Goal: Information Seeking & Learning: Learn about a topic

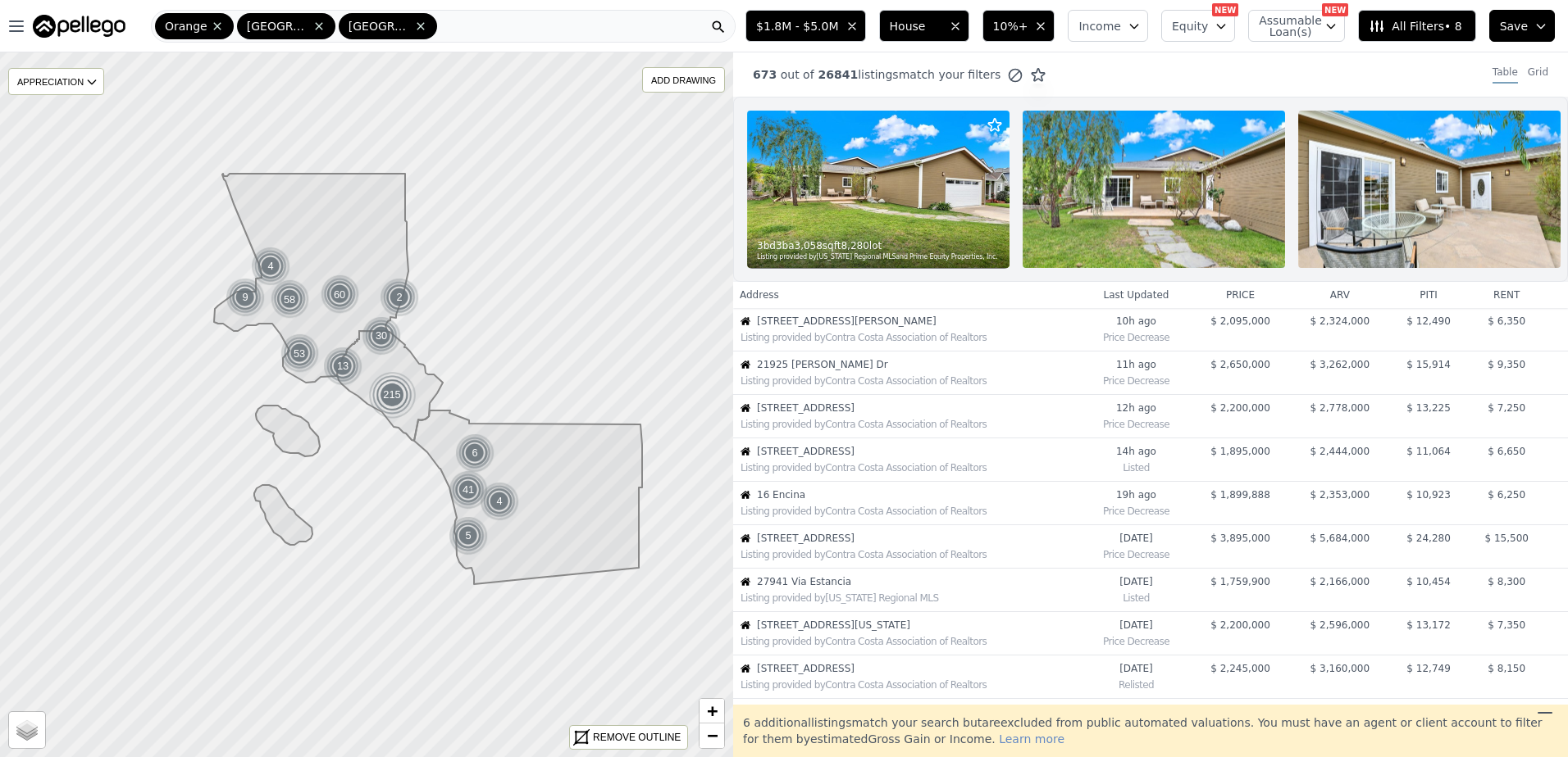
scroll to position [433, 0]
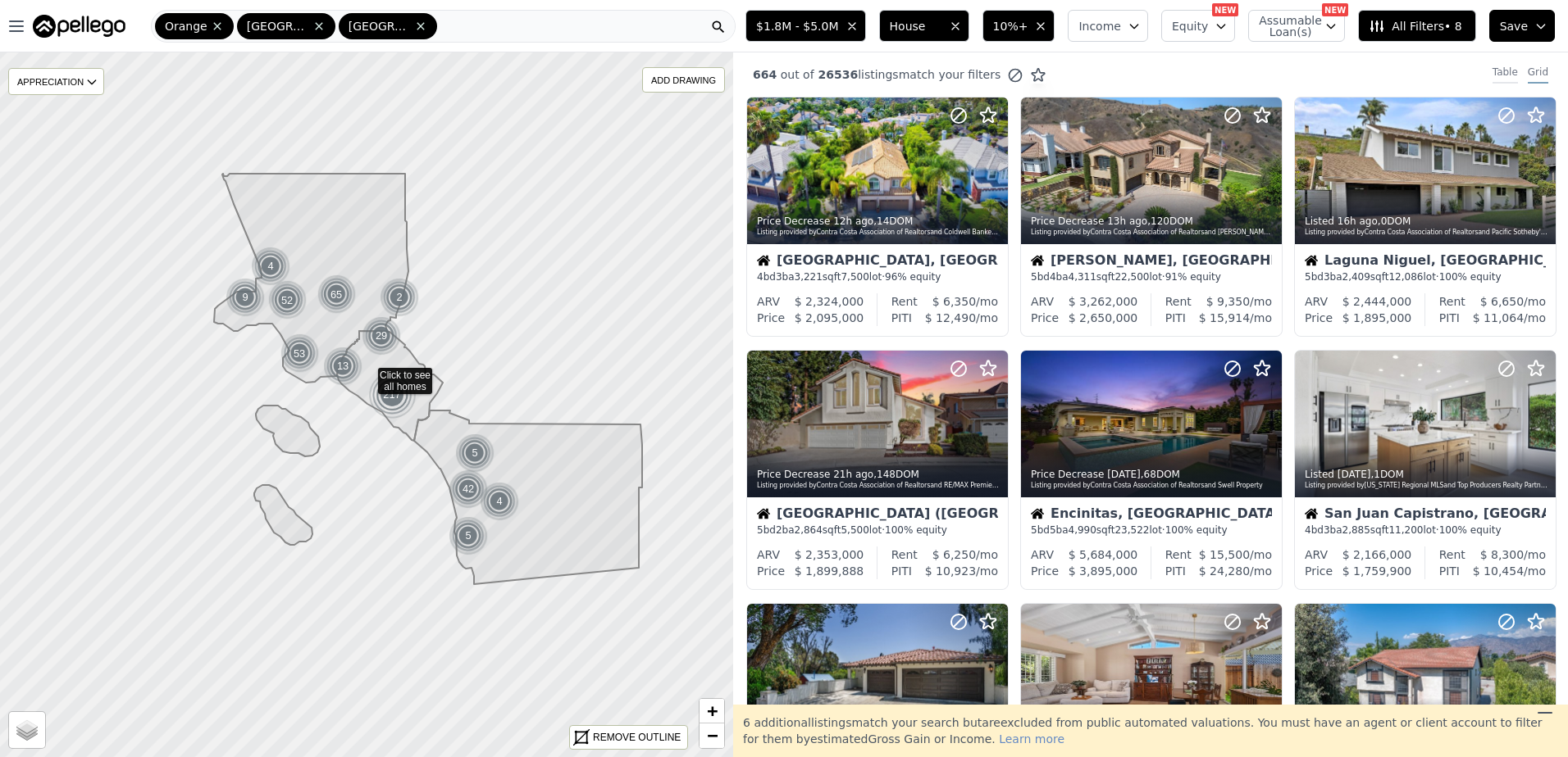
click at [1492, 72] on div "Table" at bounding box center [1505, 75] width 26 height 18
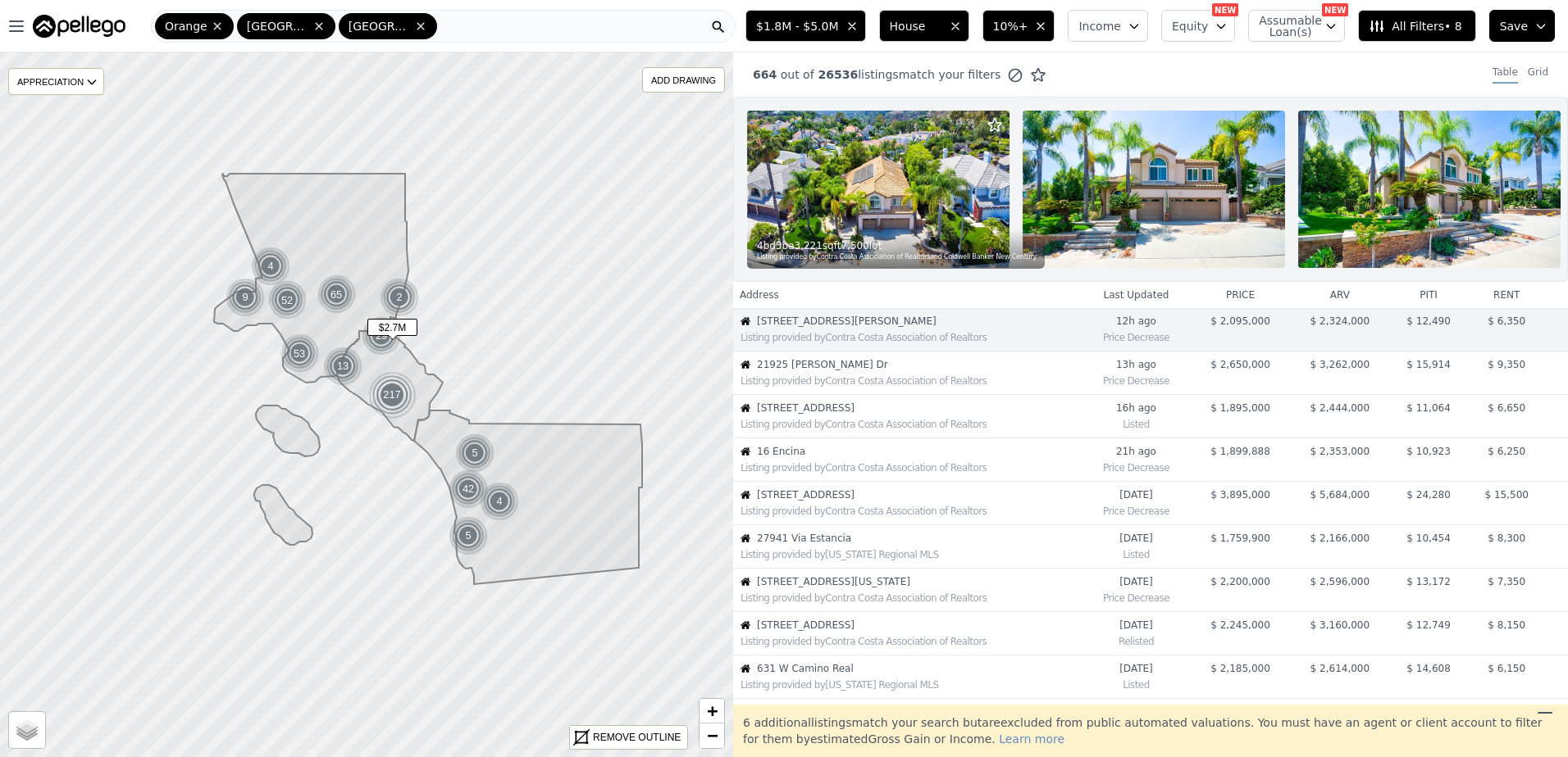
click at [852, 371] on span "21925 [PERSON_NAME] Dr" at bounding box center [918, 364] width 324 height 13
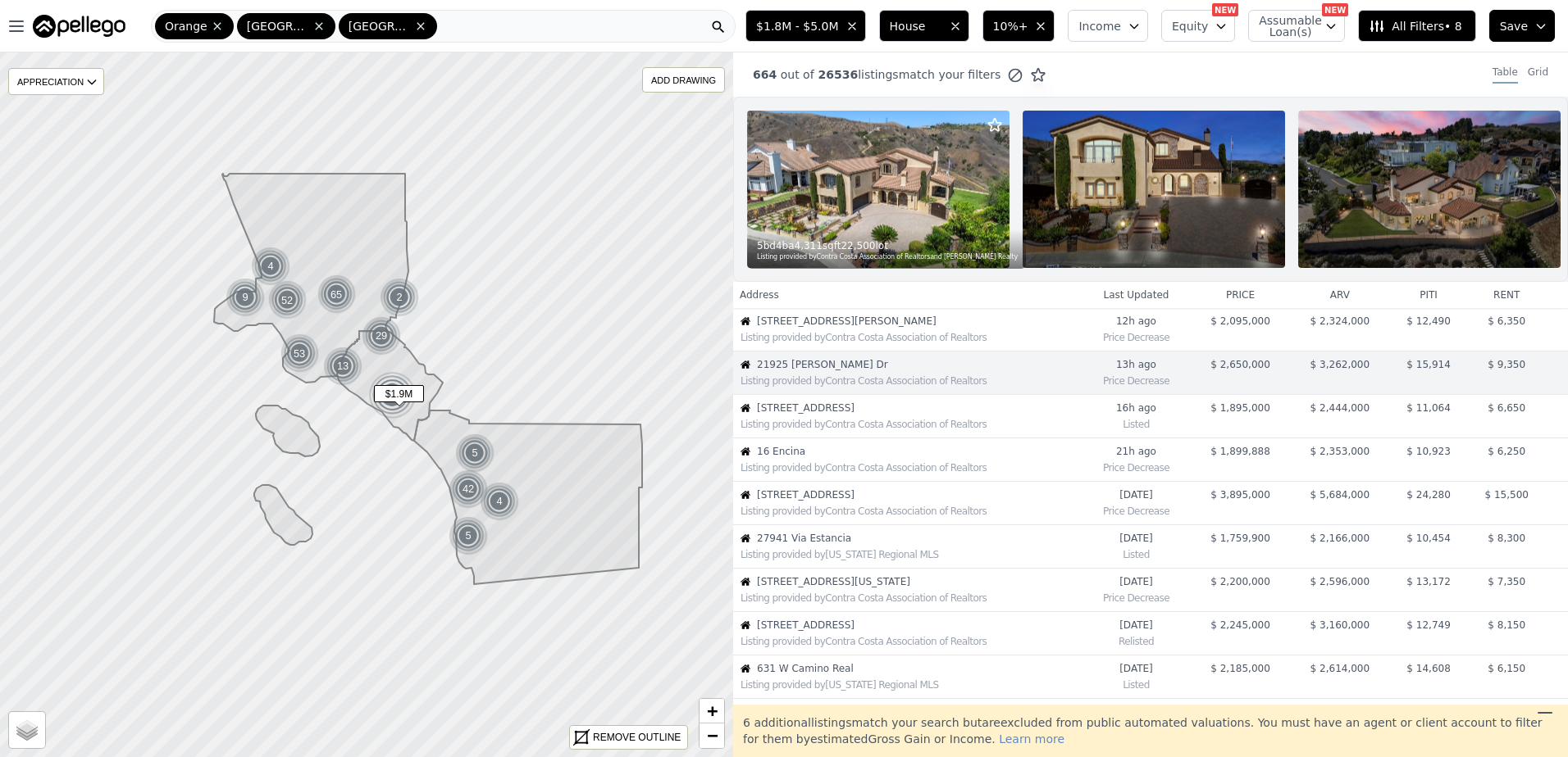
click at [852, 428] on div "Listing provided by Contra Costa Association of Realtors" at bounding box center [908, 423] width 347 height 16
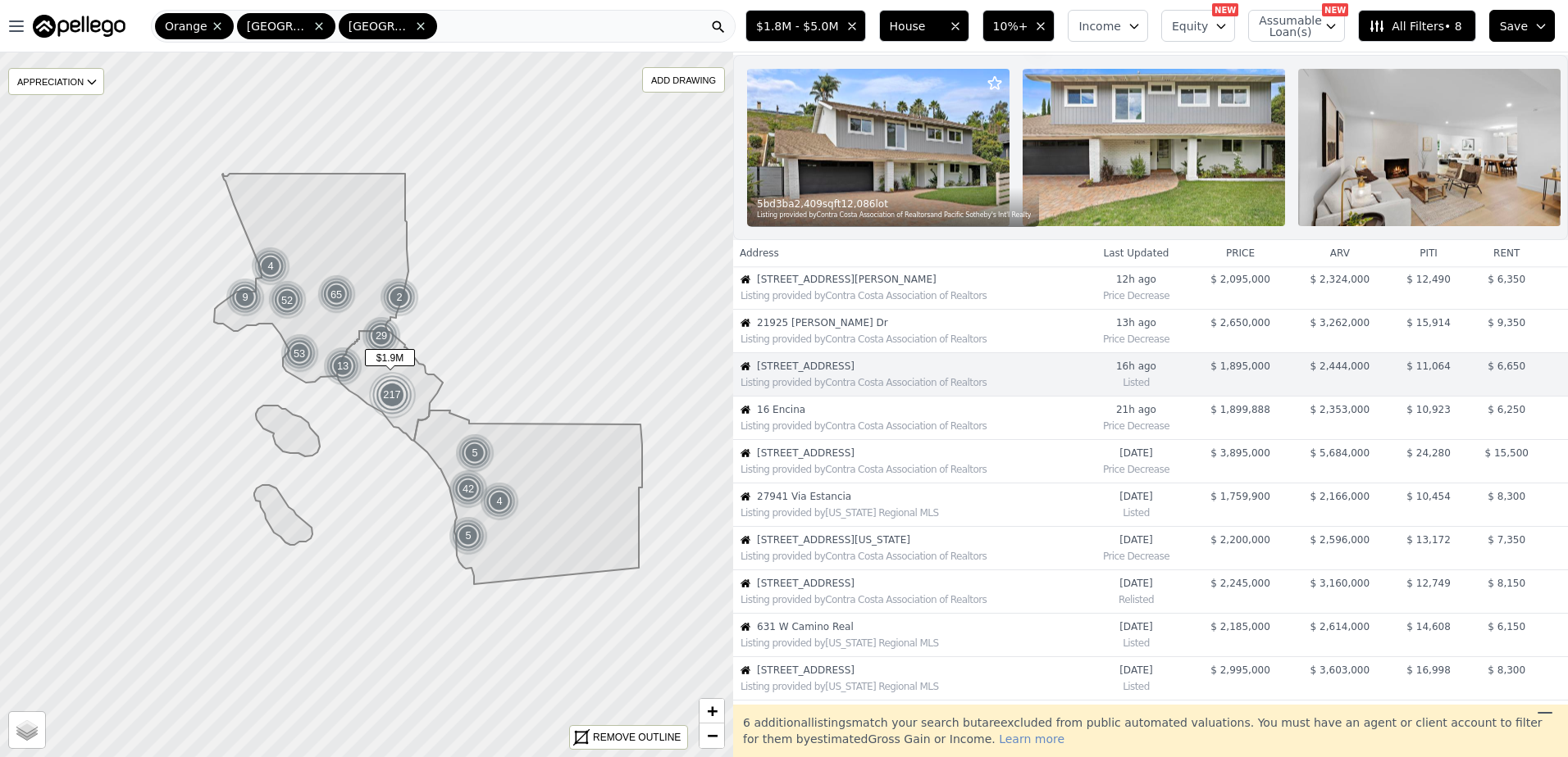
click at [818, 417] on span "16 Encina" at bounding box center [918, 410] width 324 height 13
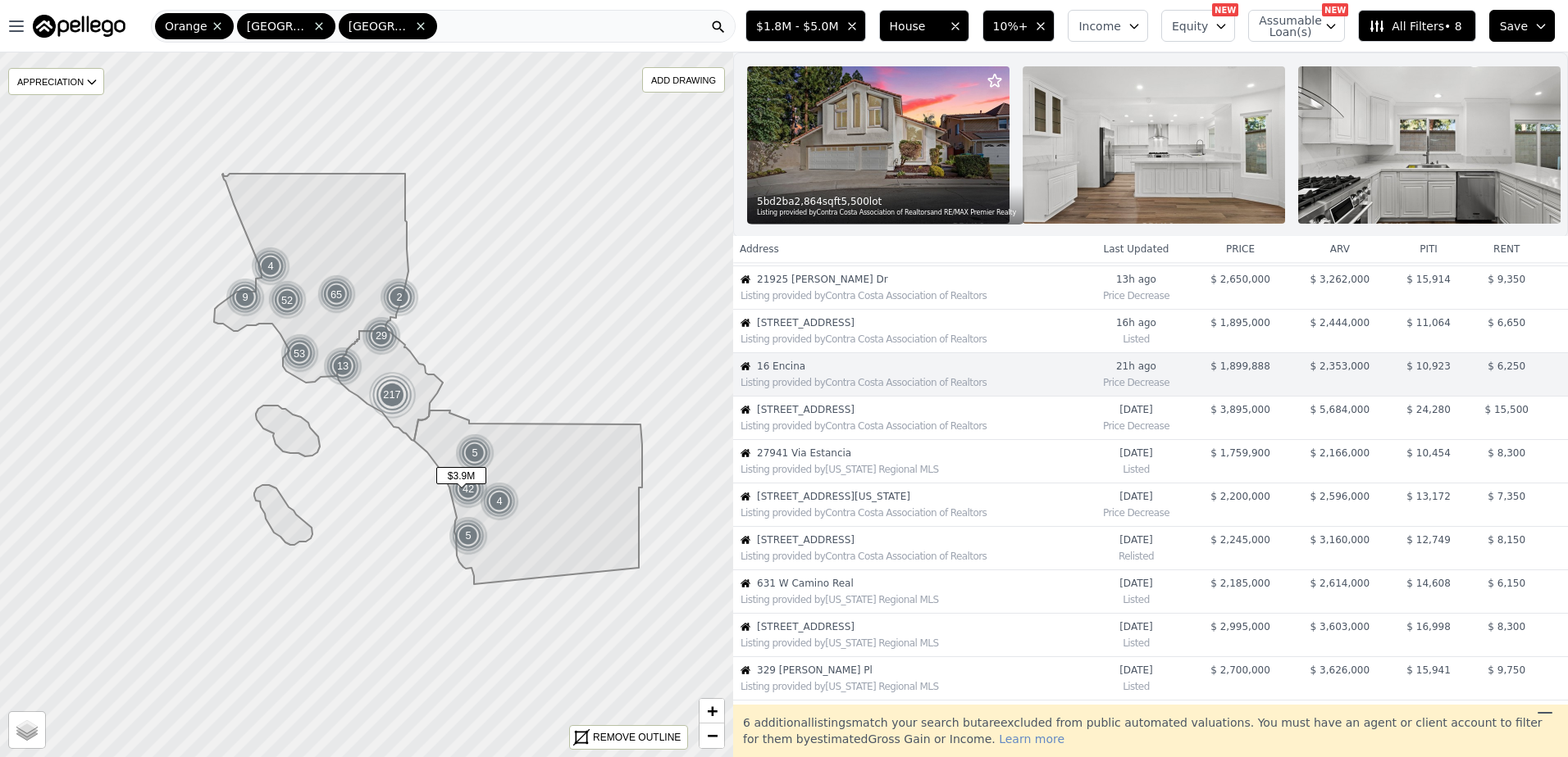
click at [820, 417] on span "[STREET_ADDRESS]" at bounding box center [918, 410] width 324 height 13
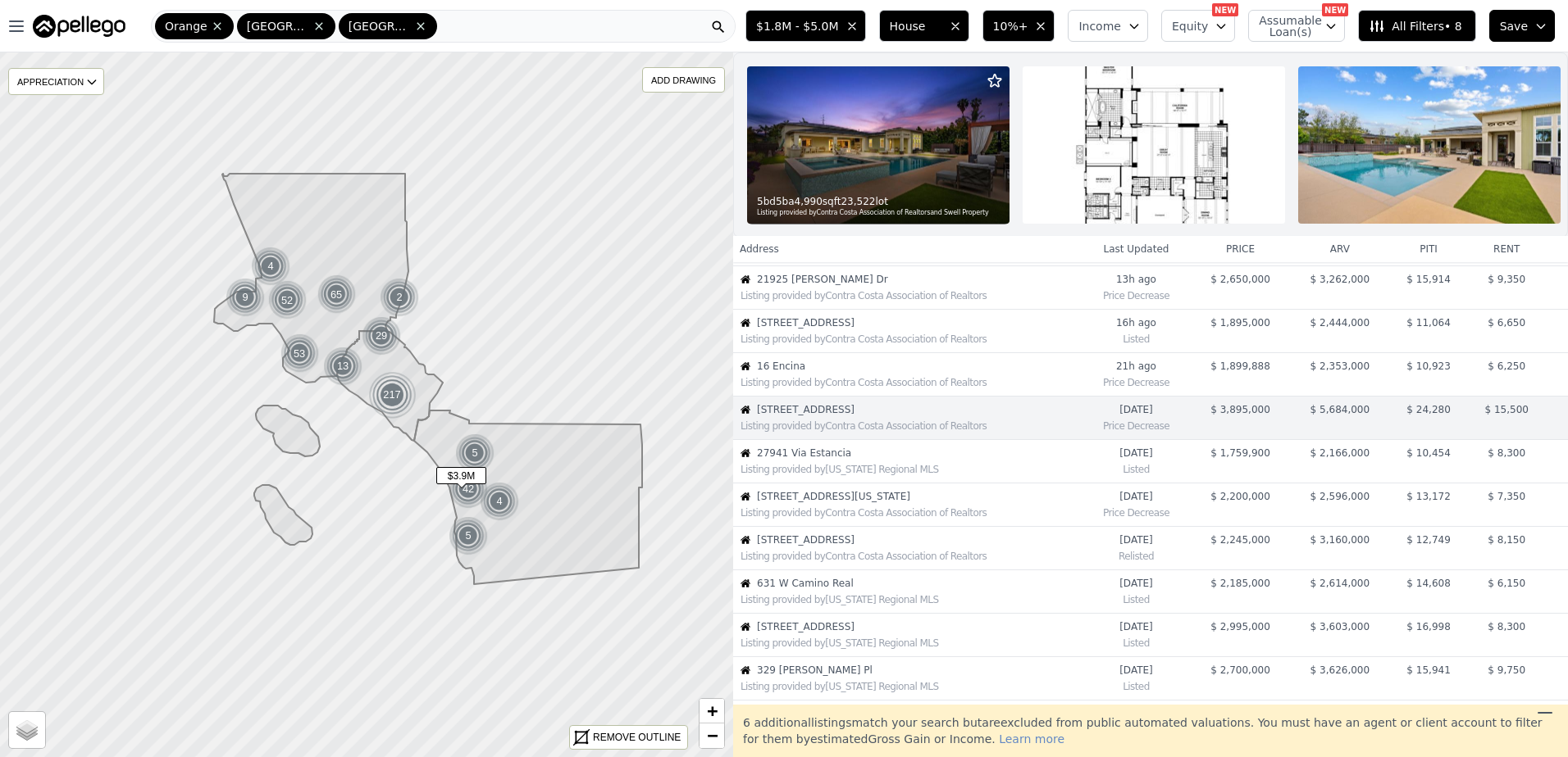
scroll to position [129, 0]
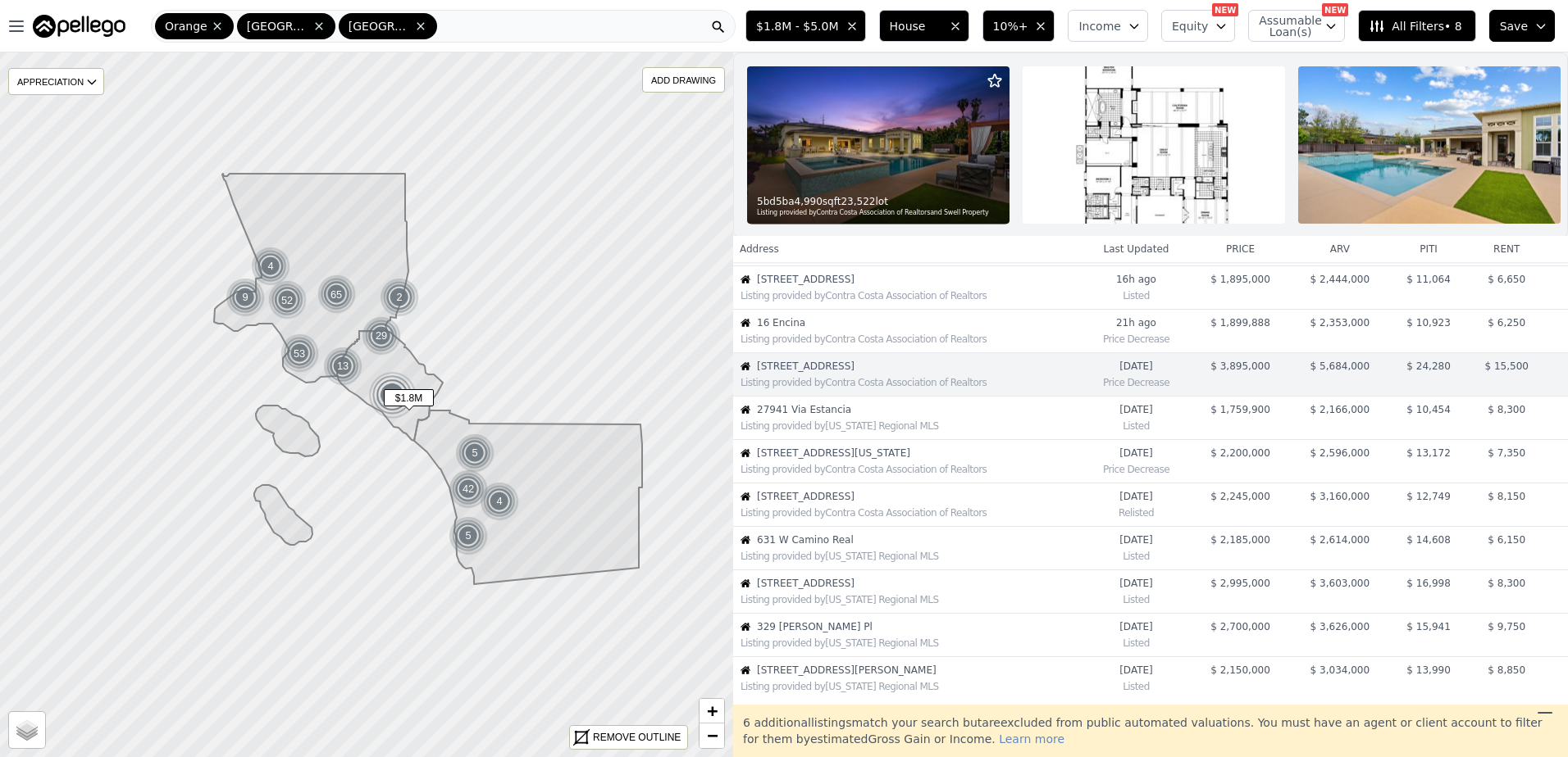
click at [845, 417] on span "27941 Via Estancia" at bounding box center [918, 410] width 324 height 13
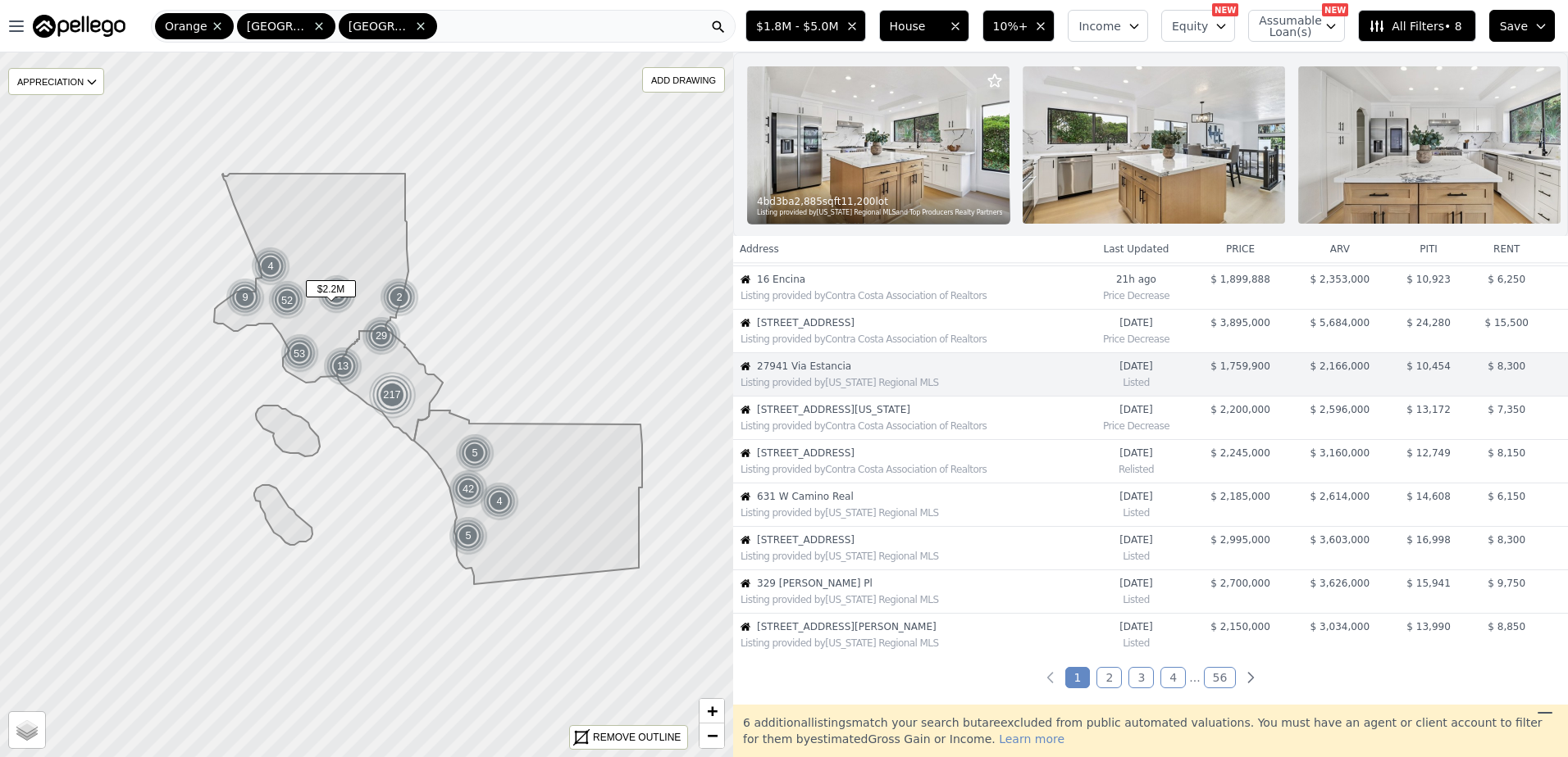
click at [841, 433] on div "Listing provided by Contra Costa Association of Realtors" at bounding box center [910, 426] width 340 height 13
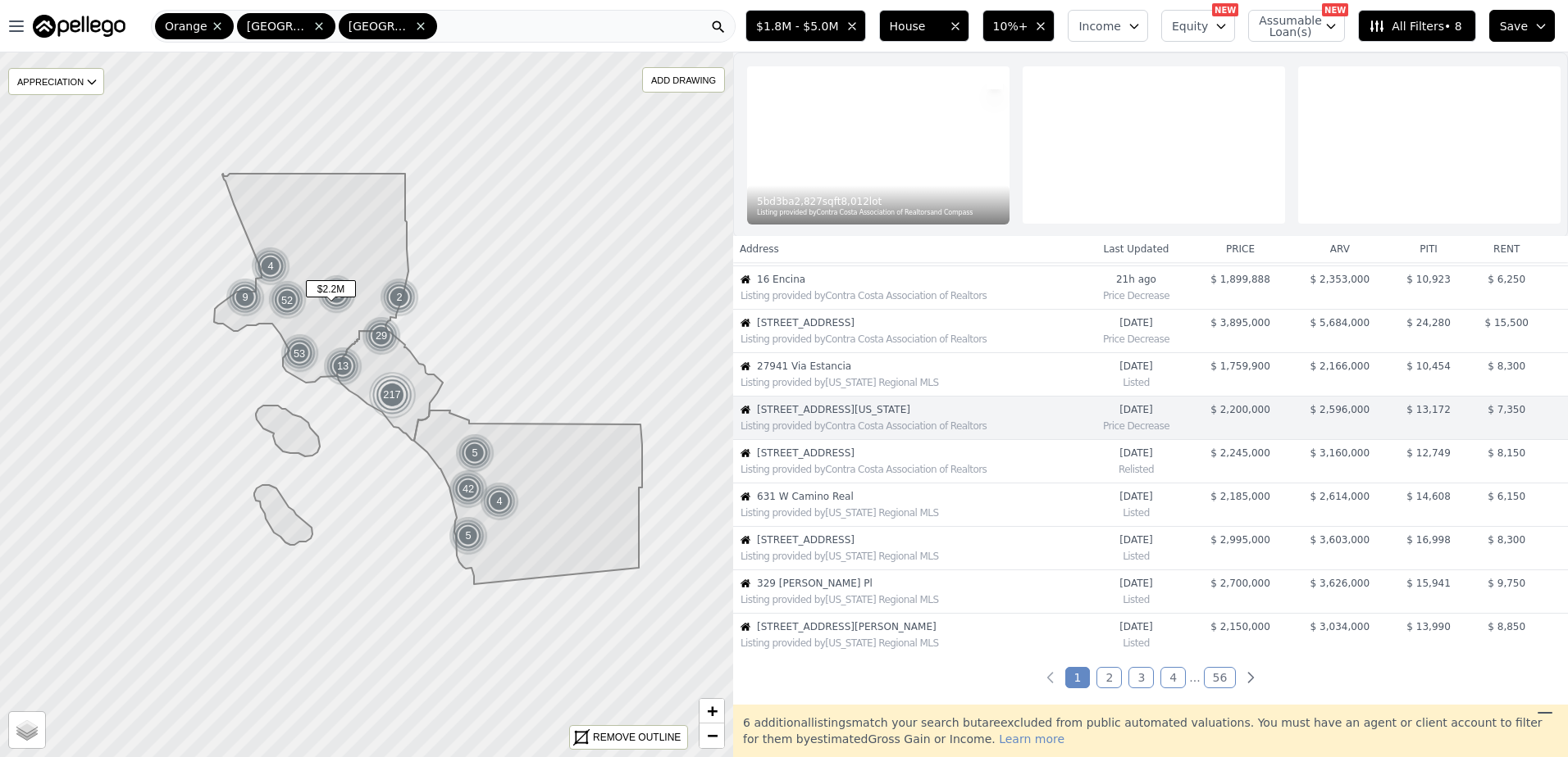
scroll to position [216, 0]
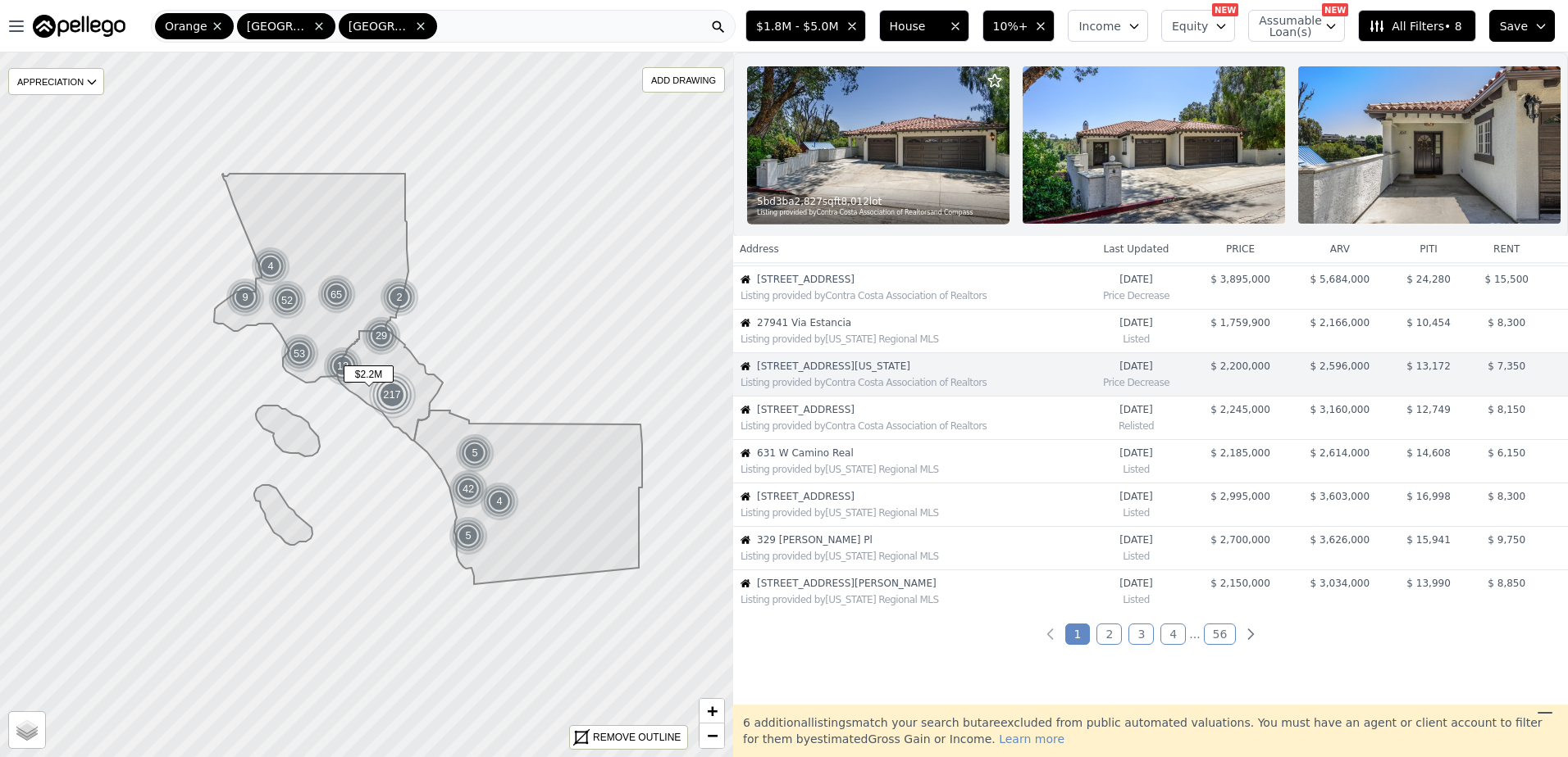
click at [841, 433] on div "Listing provided by Contra Costa Association of Realtors" at bounding box center [910, 426] width 340 height 13
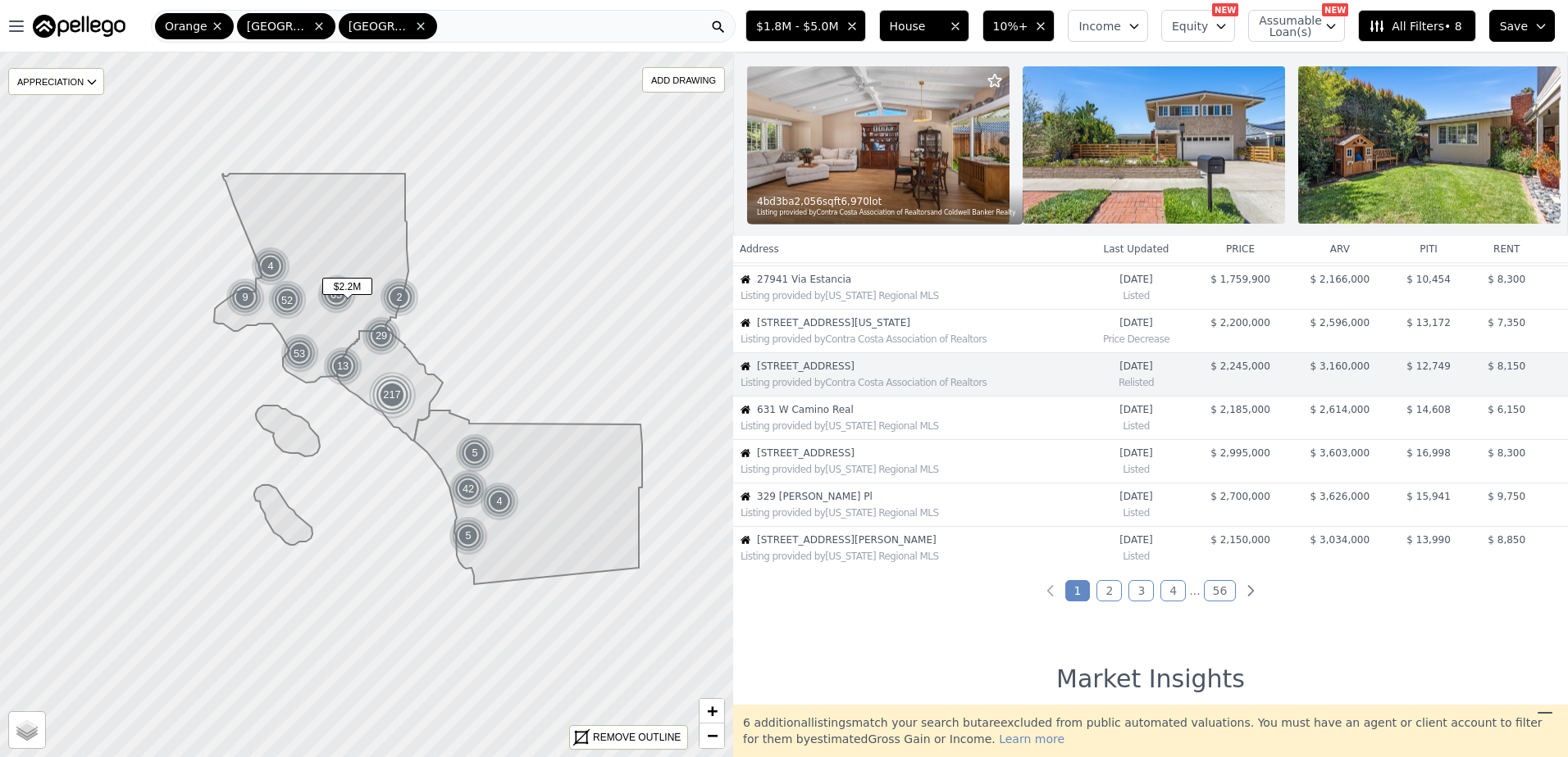
click at [841, 433] on div "Listing provided by California Regional MLS" at bounding box center [910, 426] width 340 height 13
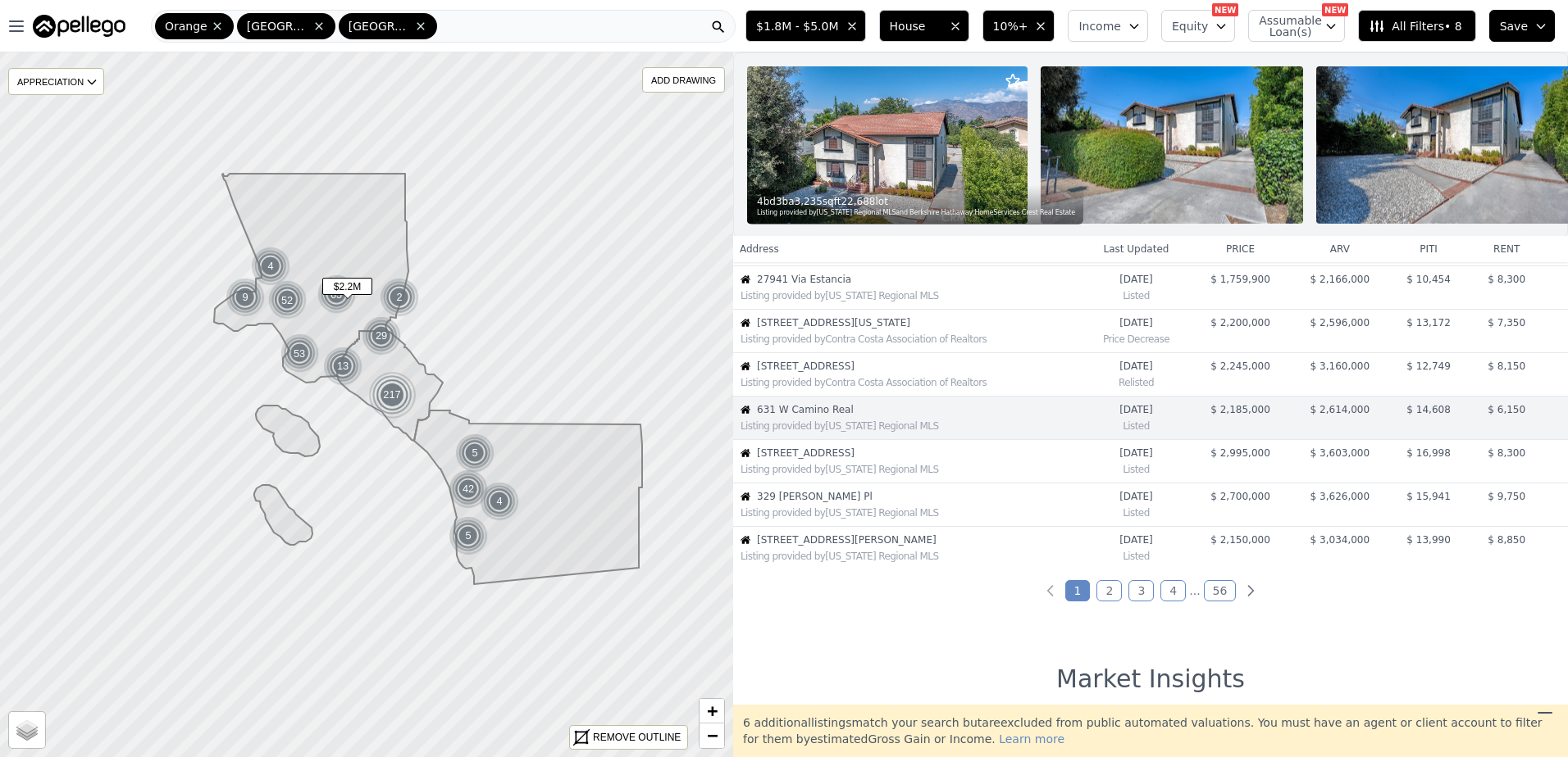
scroll to position [302, 0]
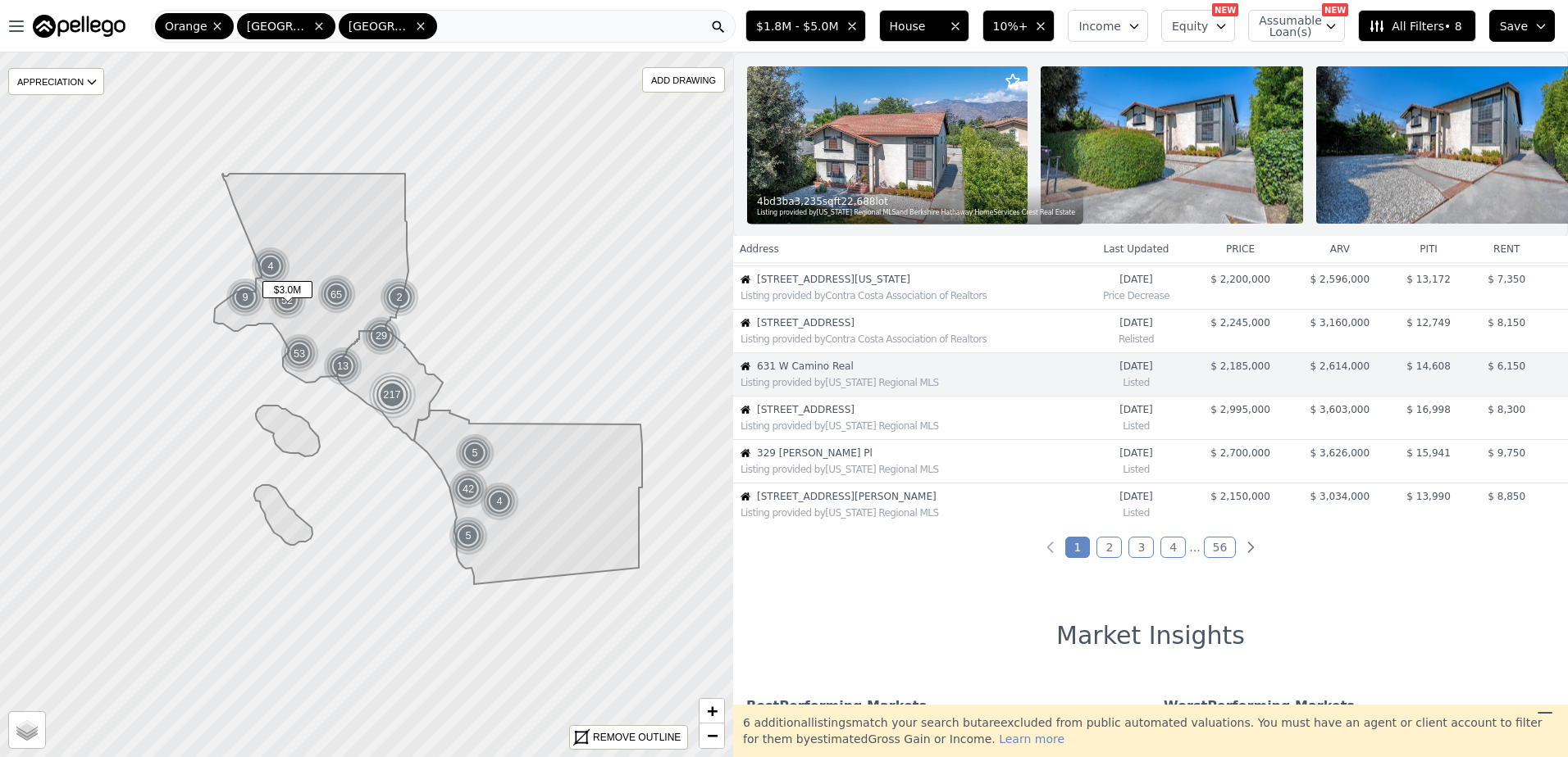
click at [841, 433] on div "Listing provided by California Regional MLS" at bounding box center [910, 426] width 340 height 13
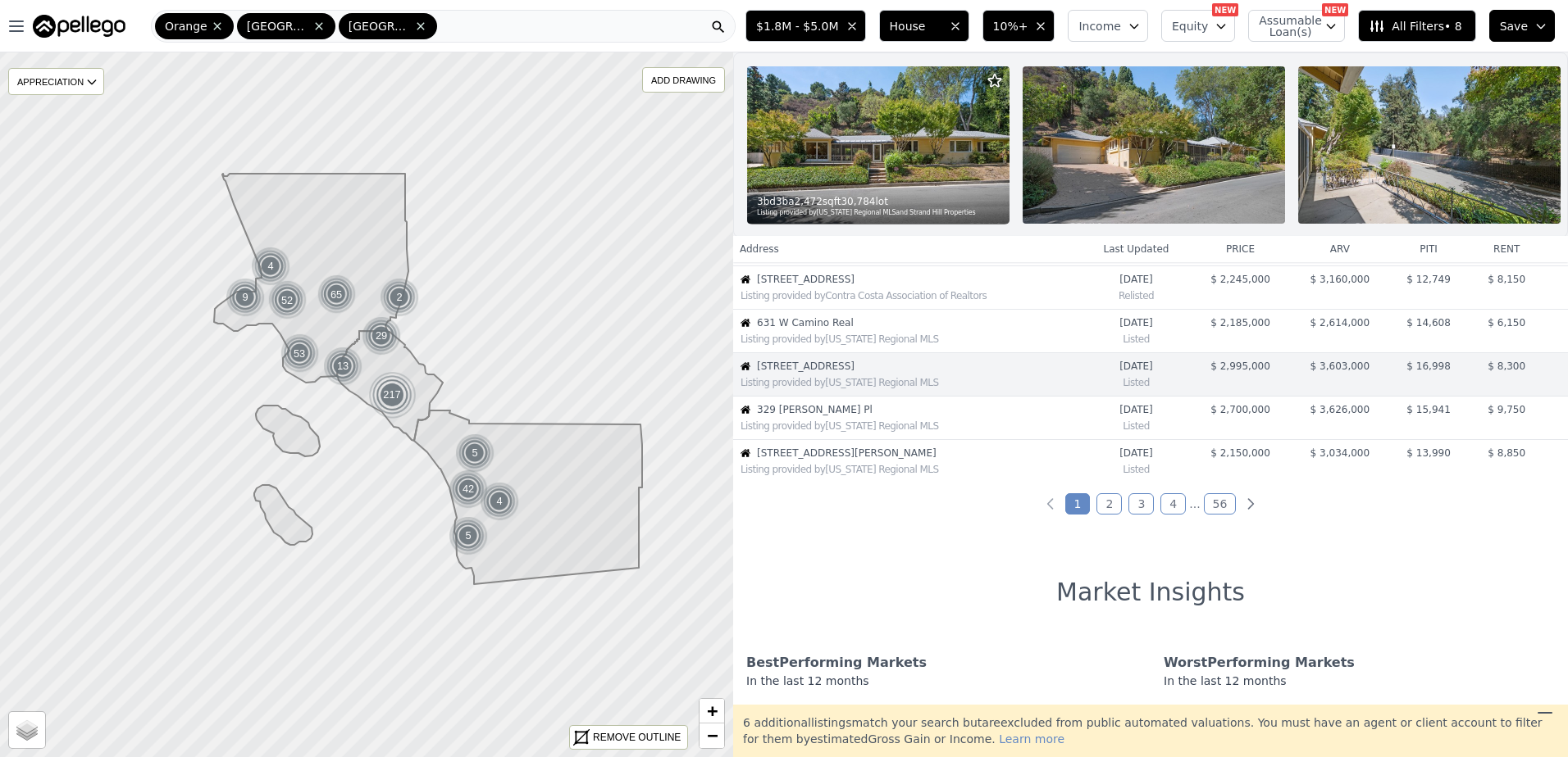
click at [835, 20] on span "$1.8M - $5.0M" at bounding box center [797, 26] width 82 height 16
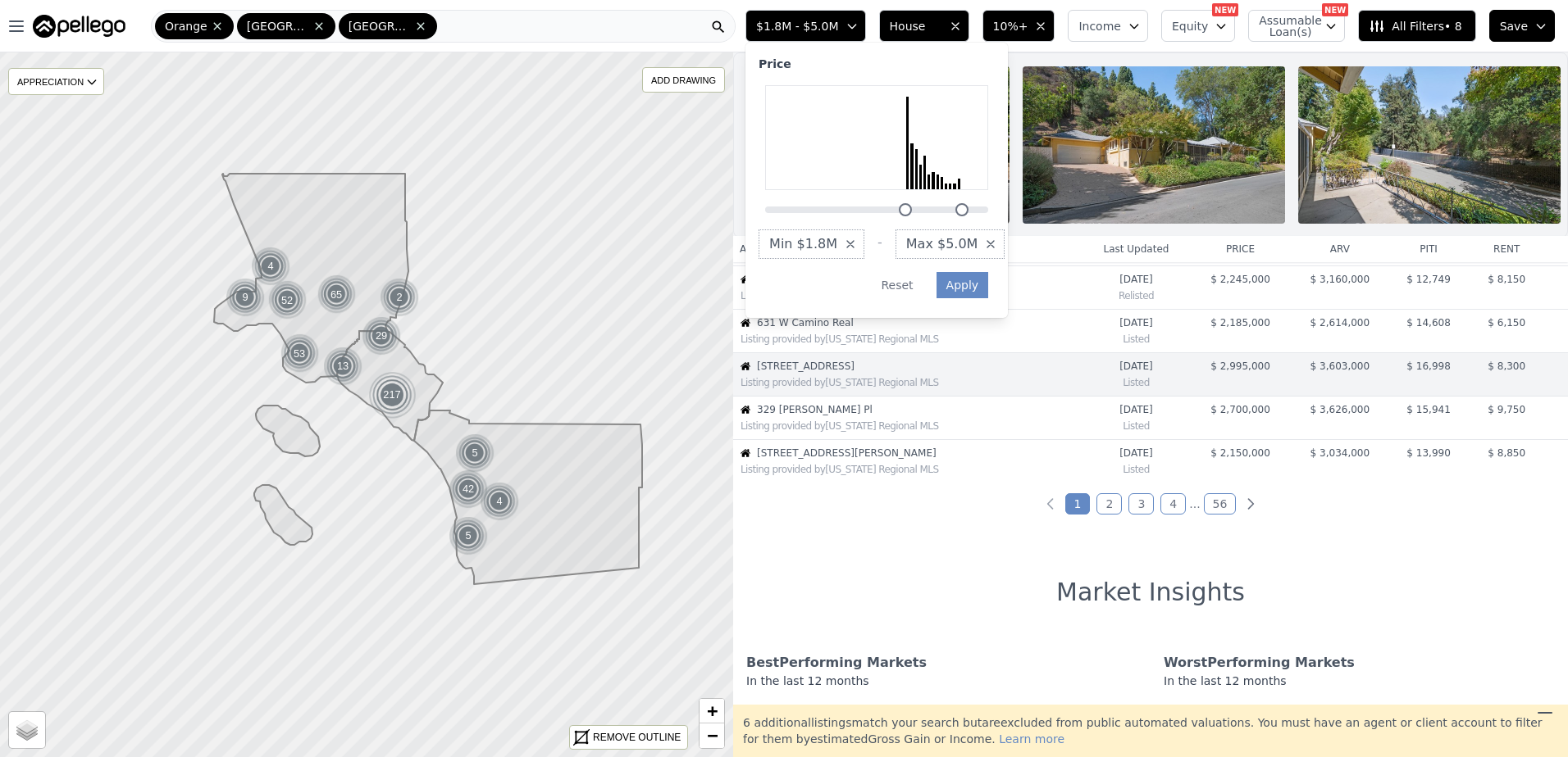
click at [837, 246] on span "Min $1.8M" at bounding box center [803, 244] width 68 height 20
click at [854, 379] on button "$1.5M" at bounding box center [806, 381] width 96 height 29
click at [989, 287] on button "Apply" at bounding box center [962, 285] width 52 height 27
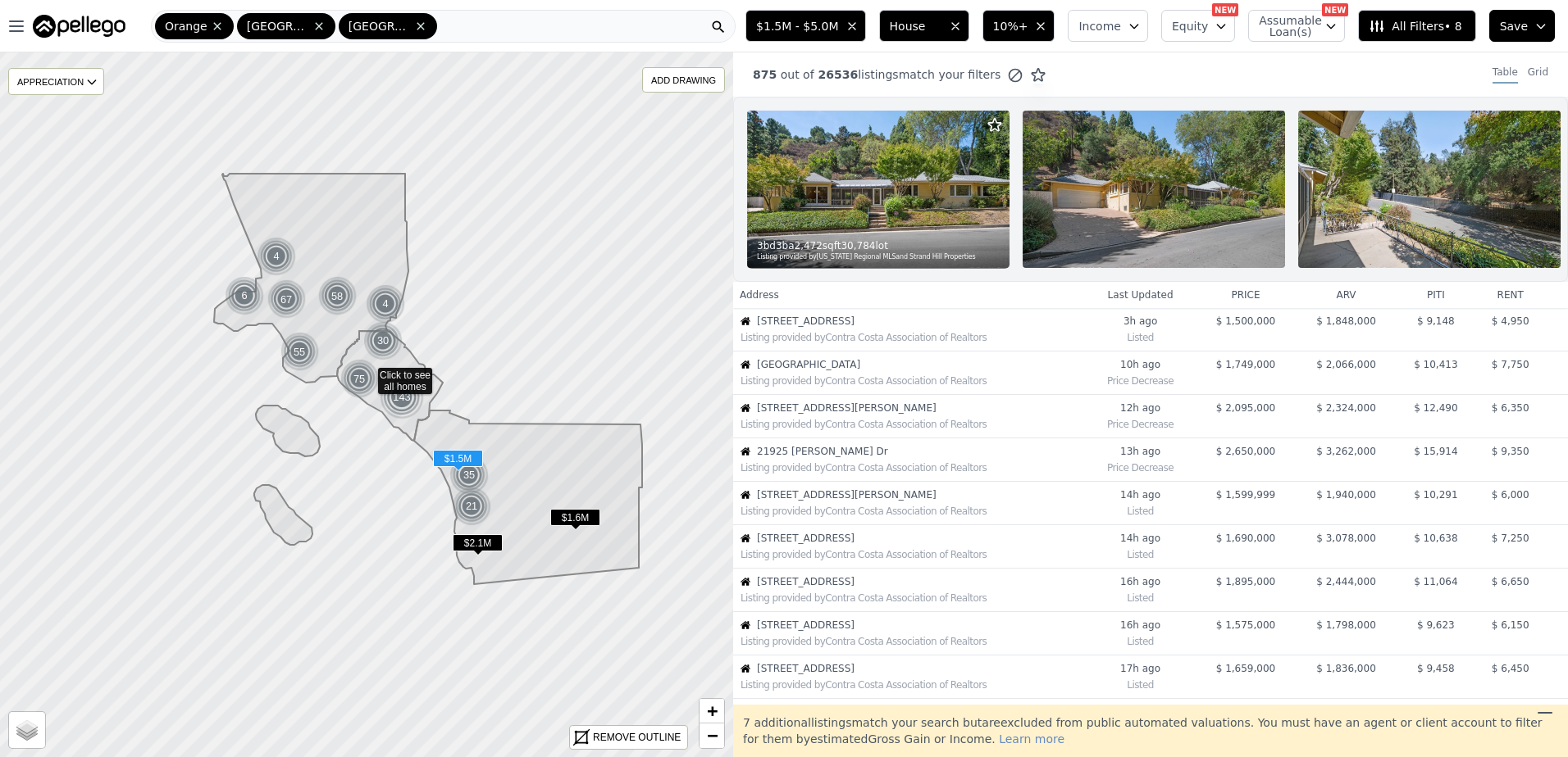
click at [889, 343] on div "Listing provided by Contra Costa Association of Realtors" at bounding box center [909, 336] width 350 height 16
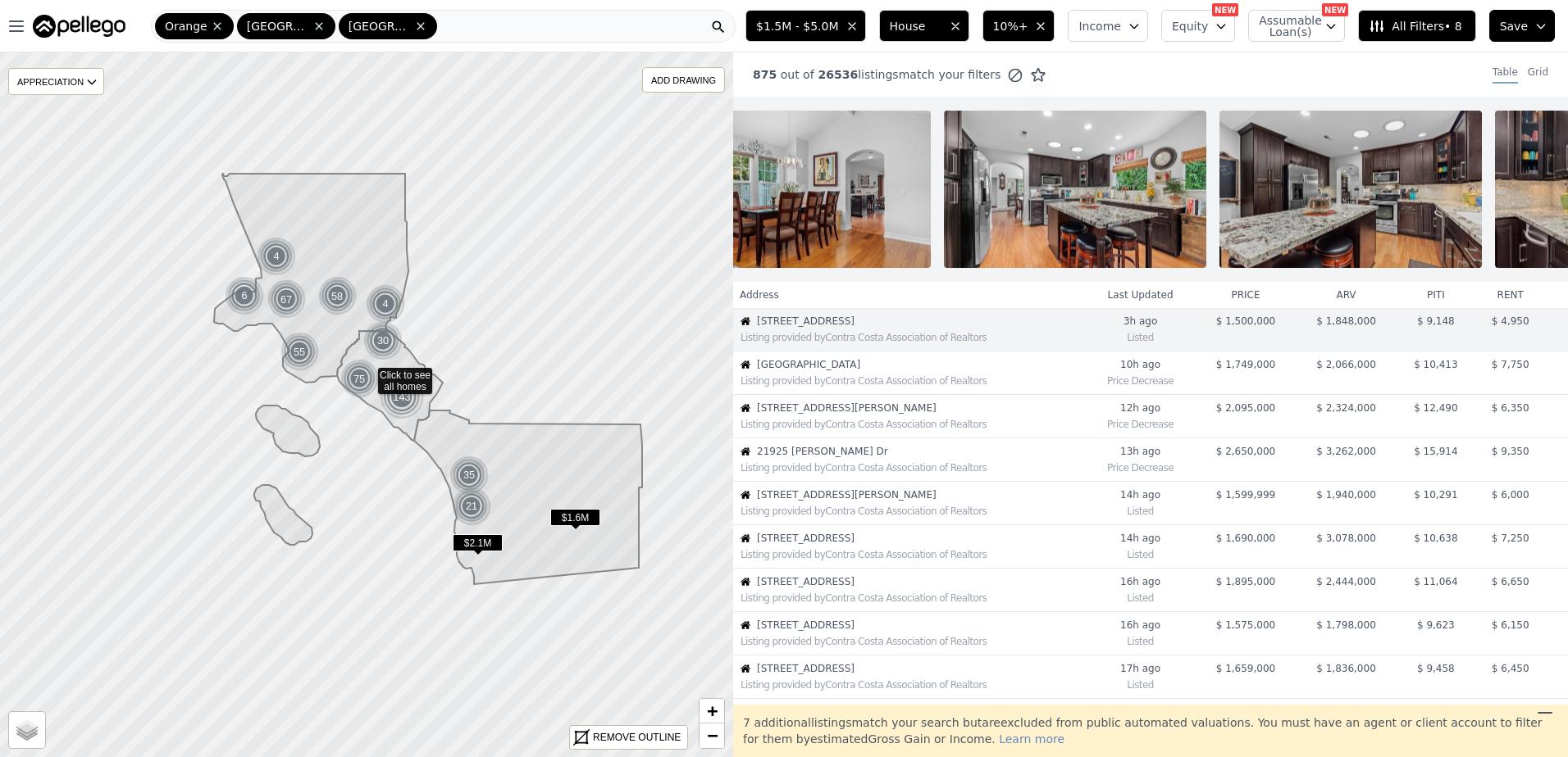
scroll to position [0, 2899]
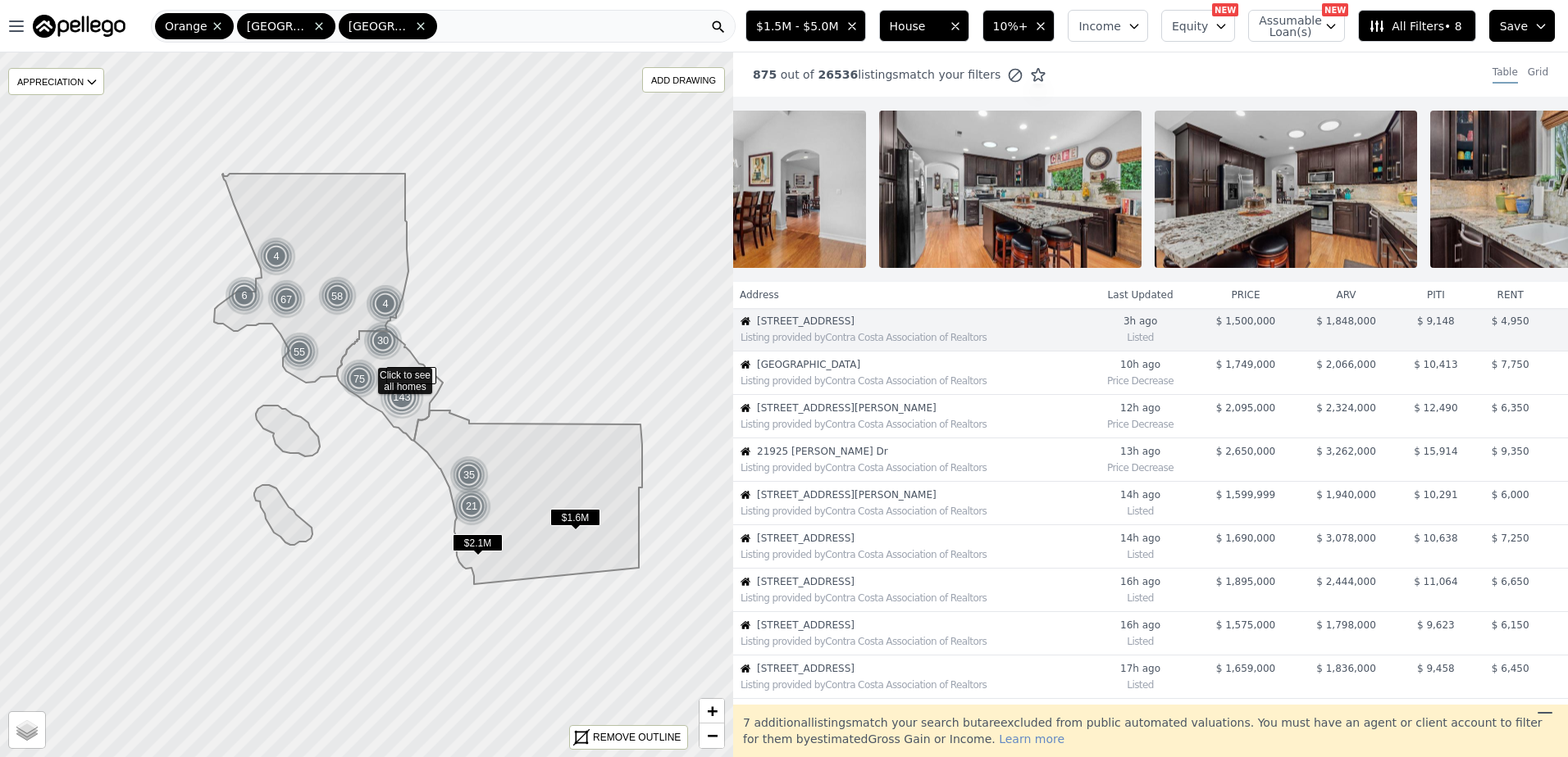
click at [858, 384] on div "Listing provided by Contra Costa Association of Realtors" at bounding box center [909, 379] width 350 height 16
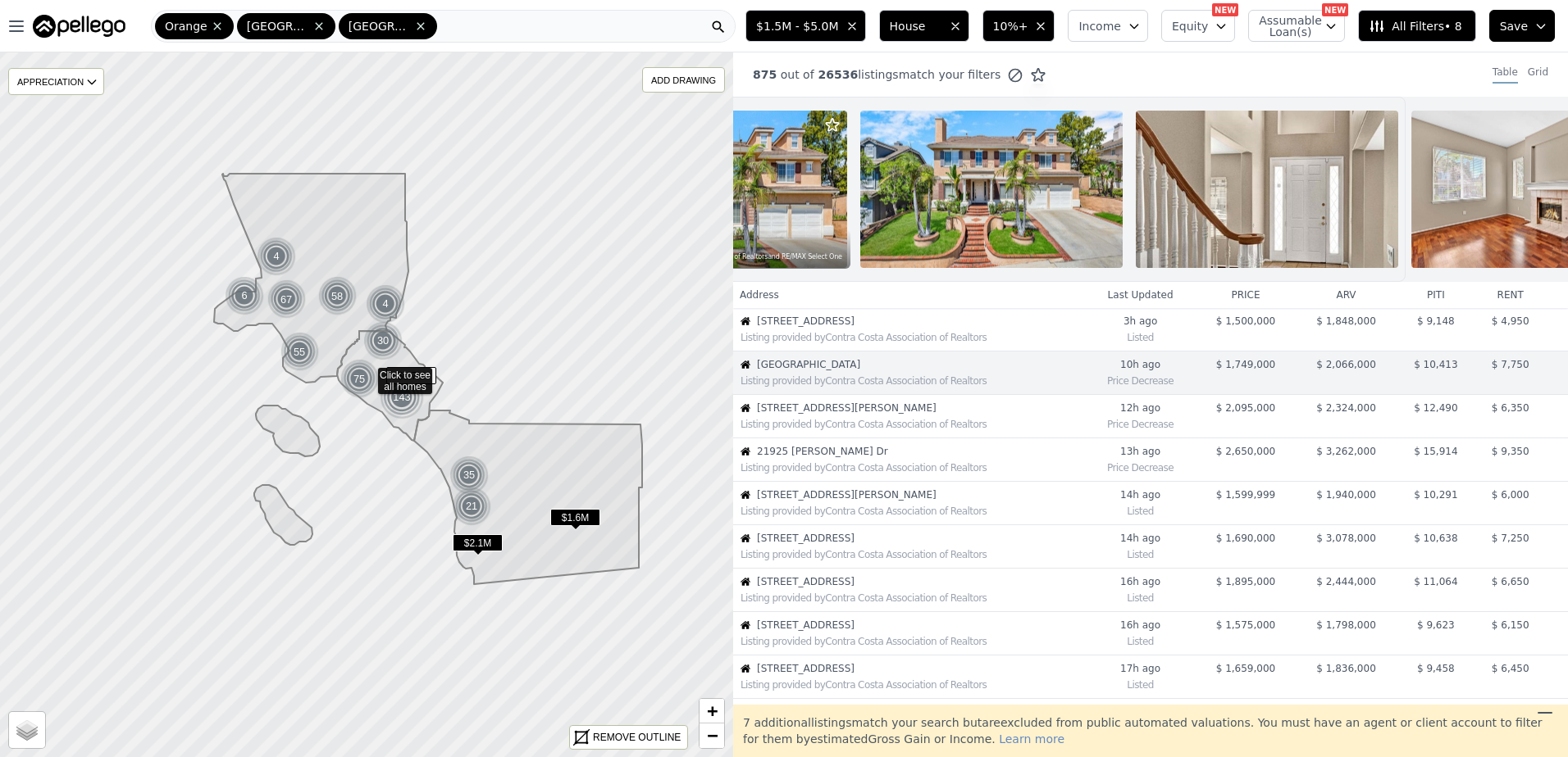
scroll to position [0, 0]
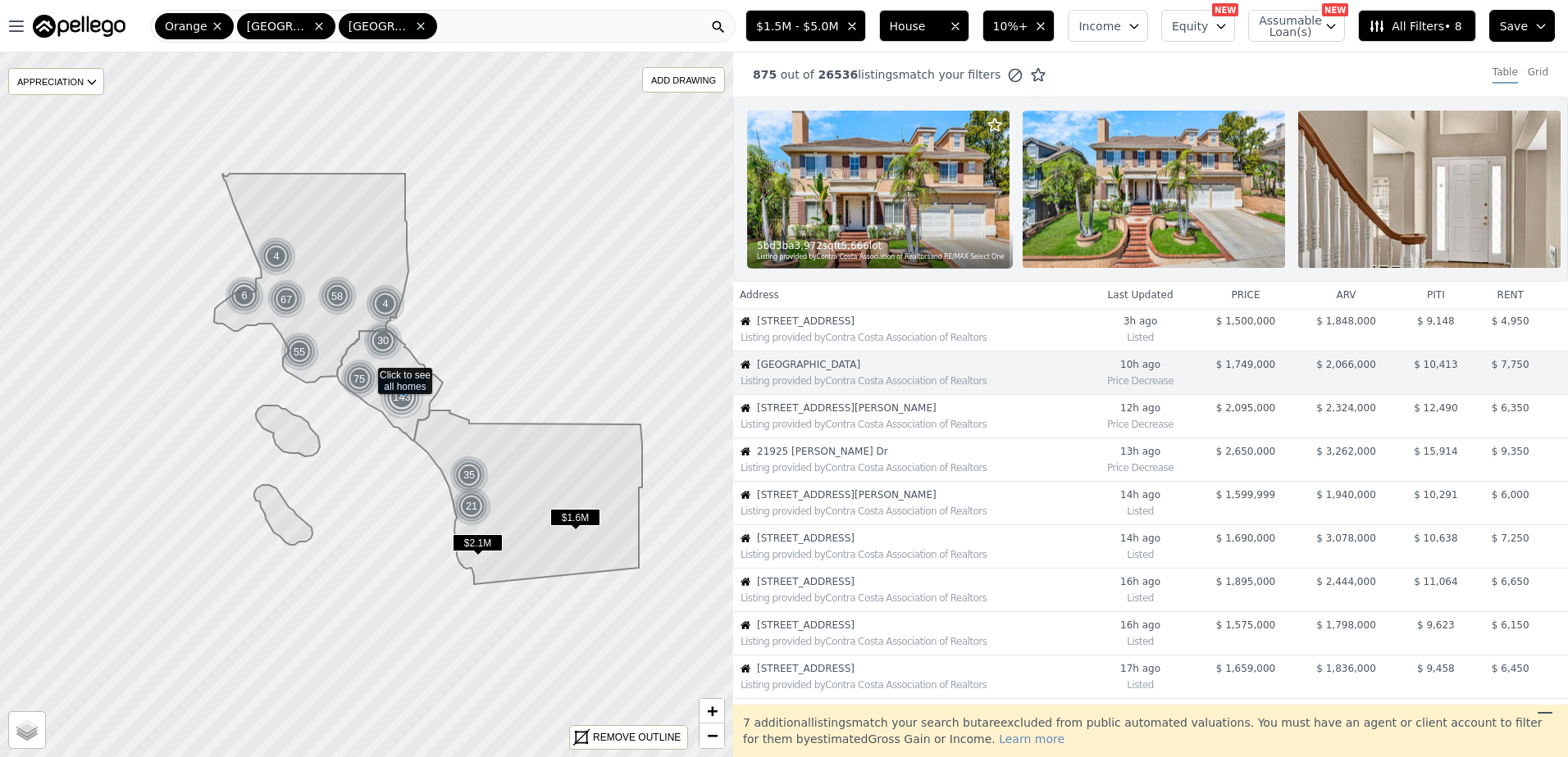
click at [822, 415] on span "[STREET_ADDRESS][PERSON_NAME]" at bounding box center [920, 408] width 327 height 13
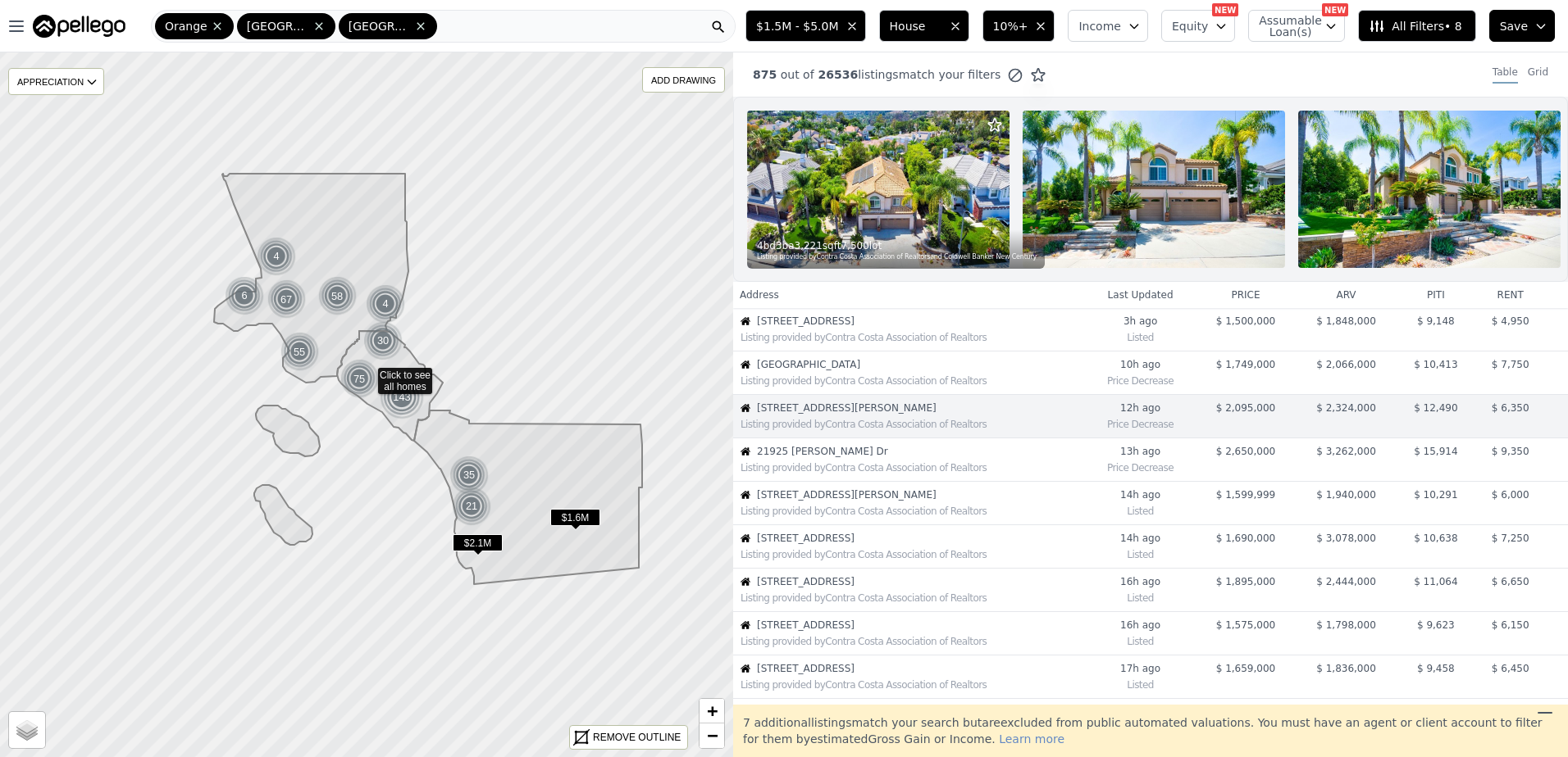
scroll to position [42, 0]
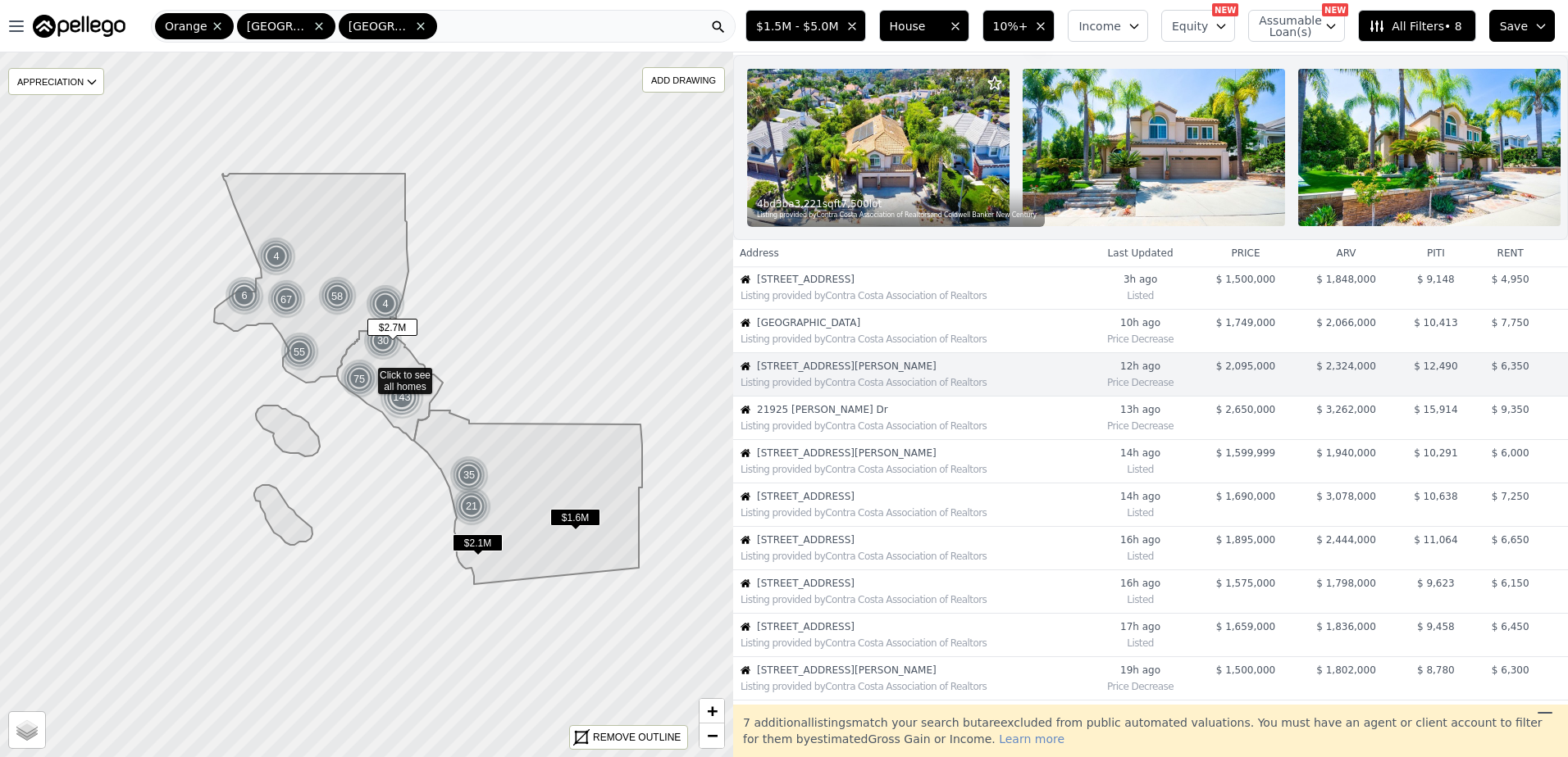
click at [842, 417] on span "21925 [PERSON_NAME] Dr" at bounding box center [920, 410] width 327 height 13
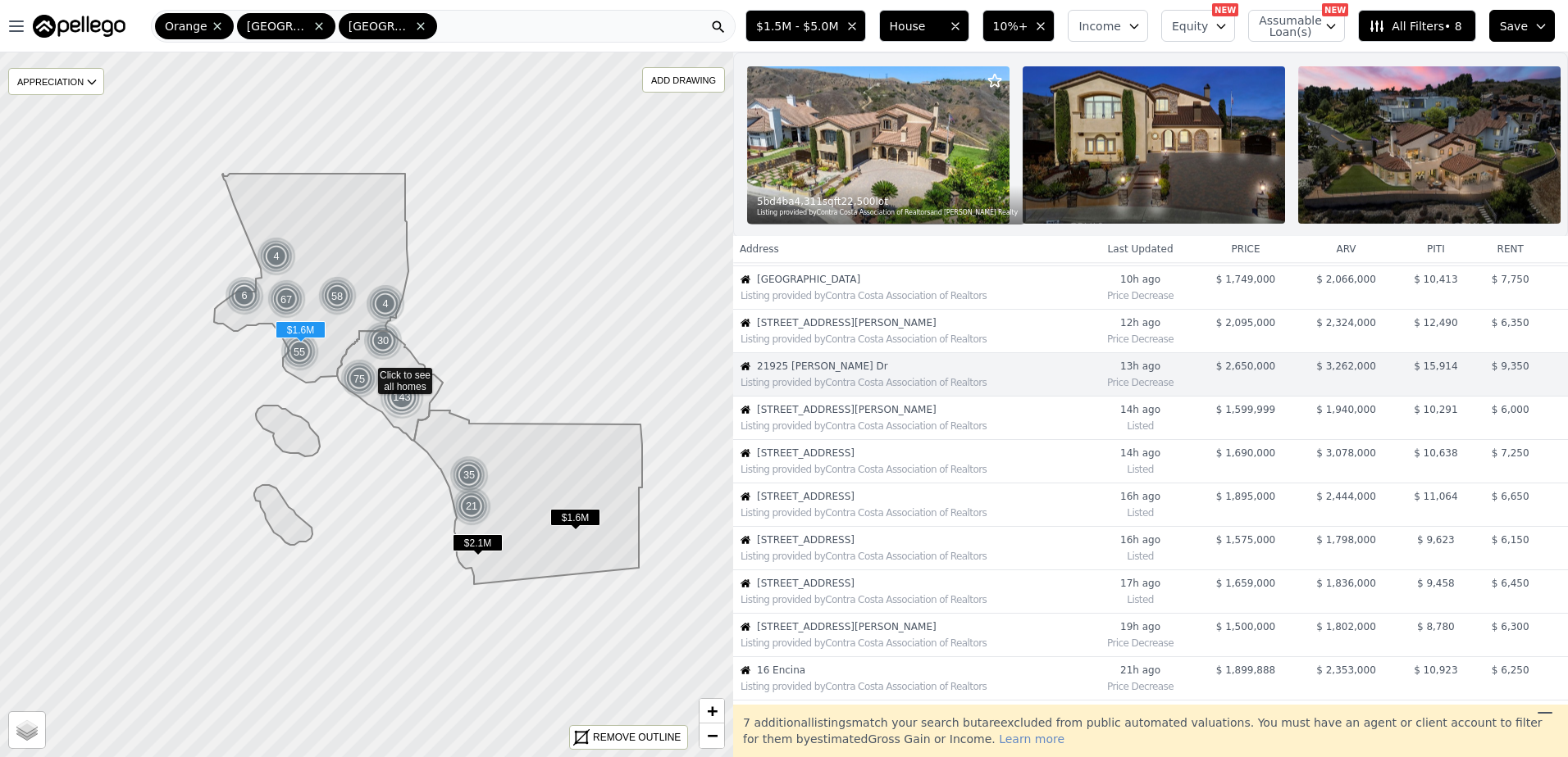
click at [828, 433] on div "Listing provided by Contra Costa Association of Realtors" at bounding box center [912, 426] width 344 height 13
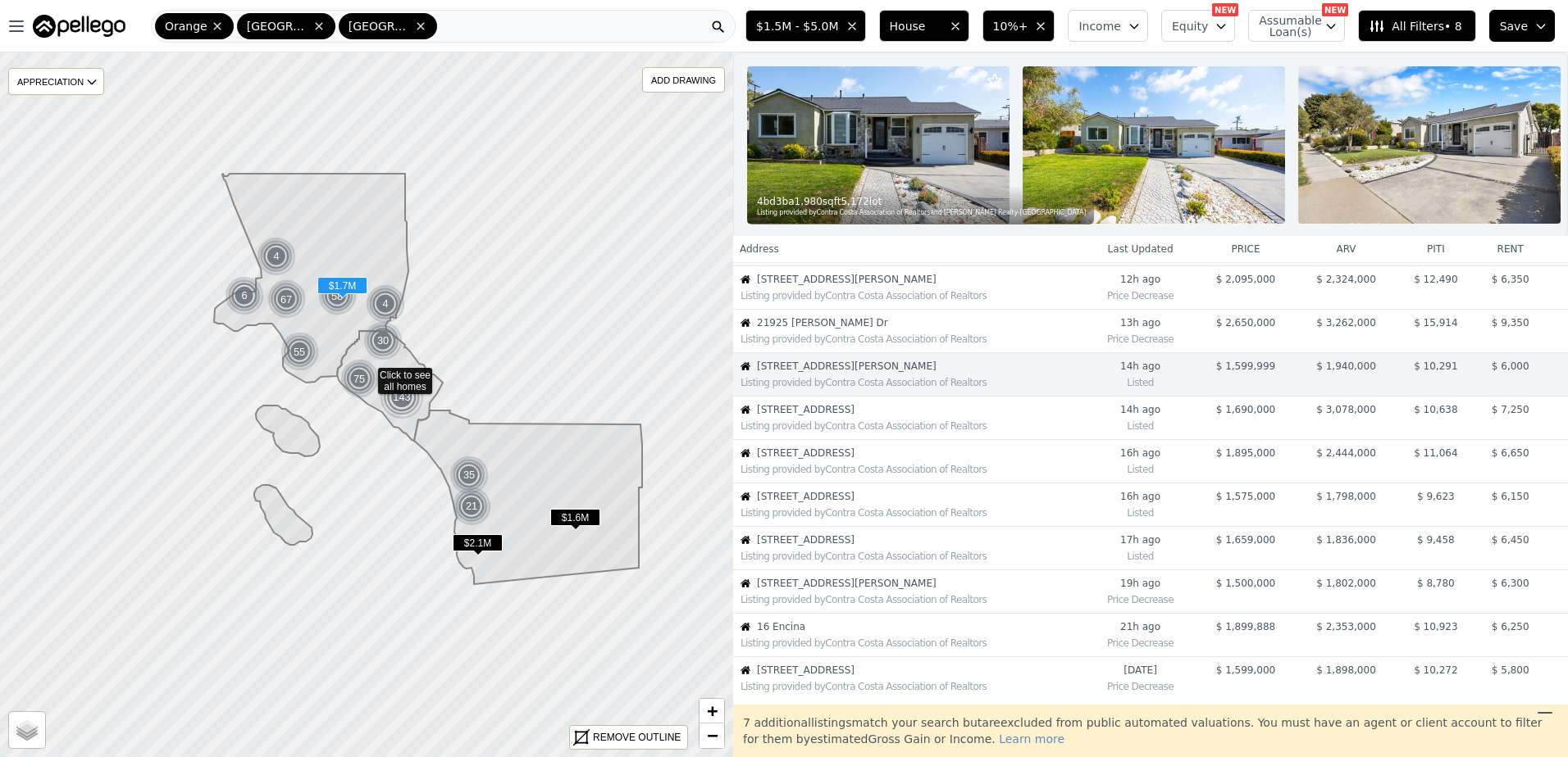
click at [827, 433] on div "Listing provided by Contra Costa Association of Realtors" at bounding box center [912, 426] width 344 height 13
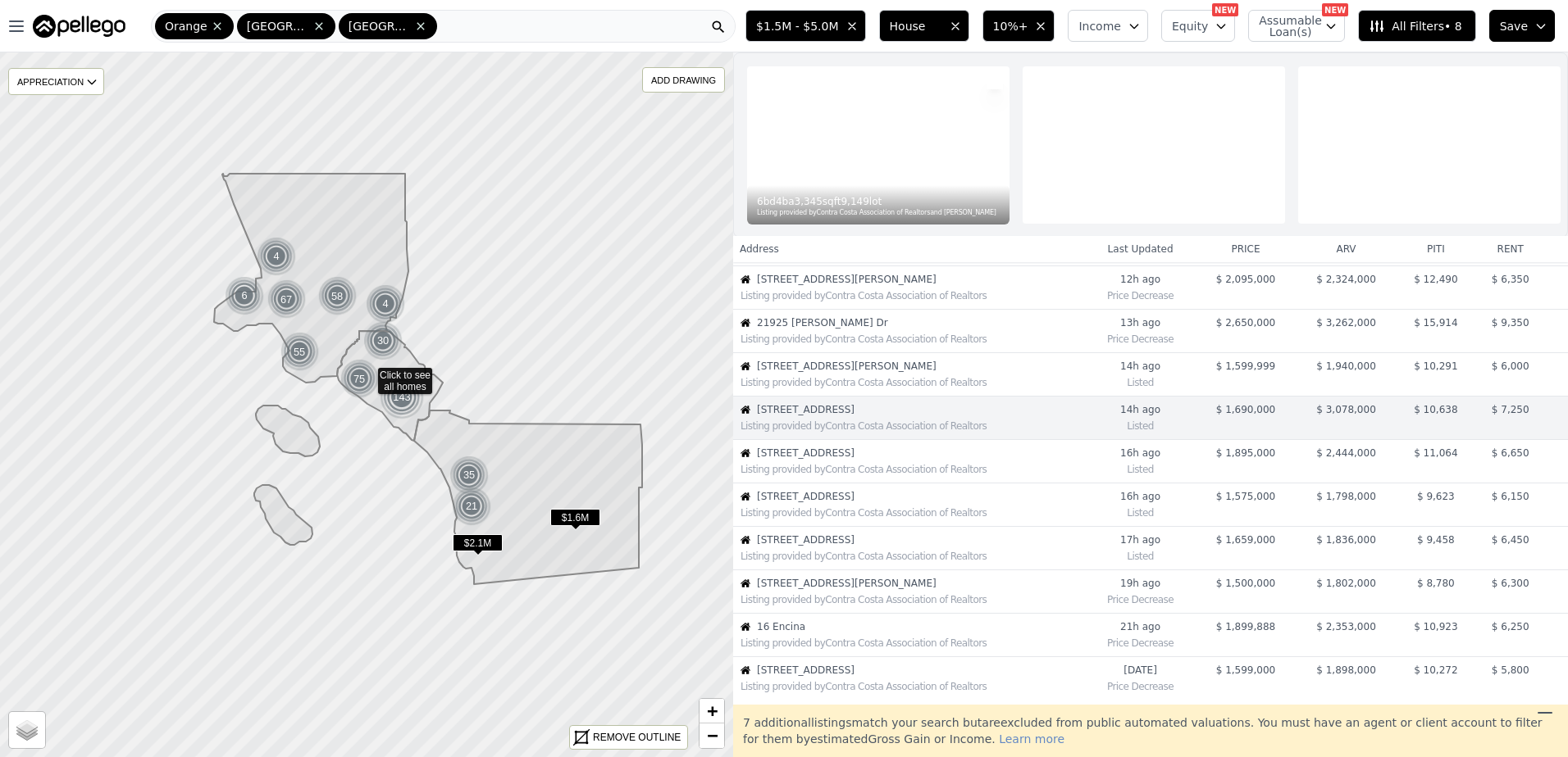
scroll to position [172, 0]
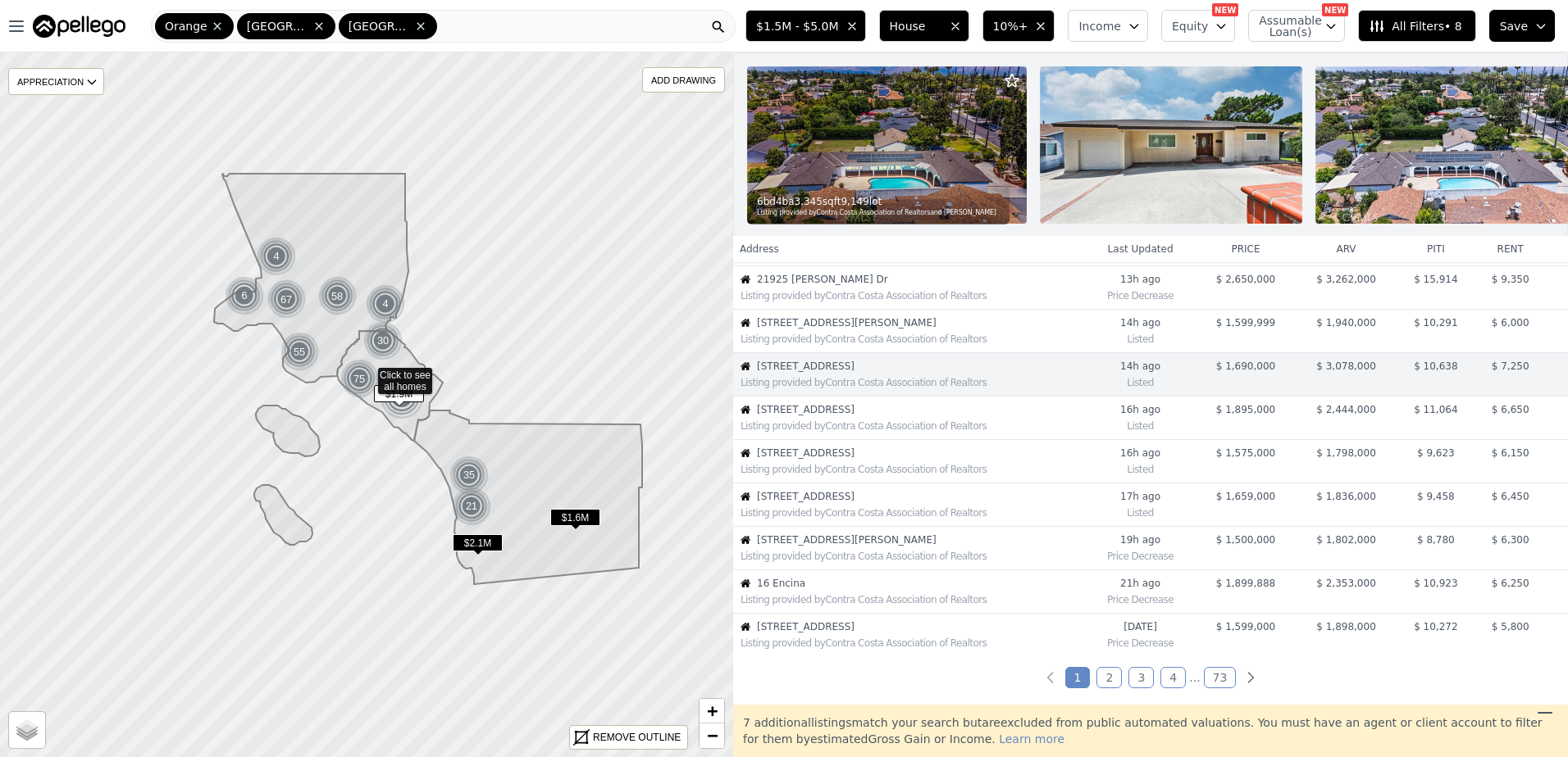
click at [838, 417] on span "[STREET_ADDRESS]" at bounding box center [920, 410] width 327 height 13
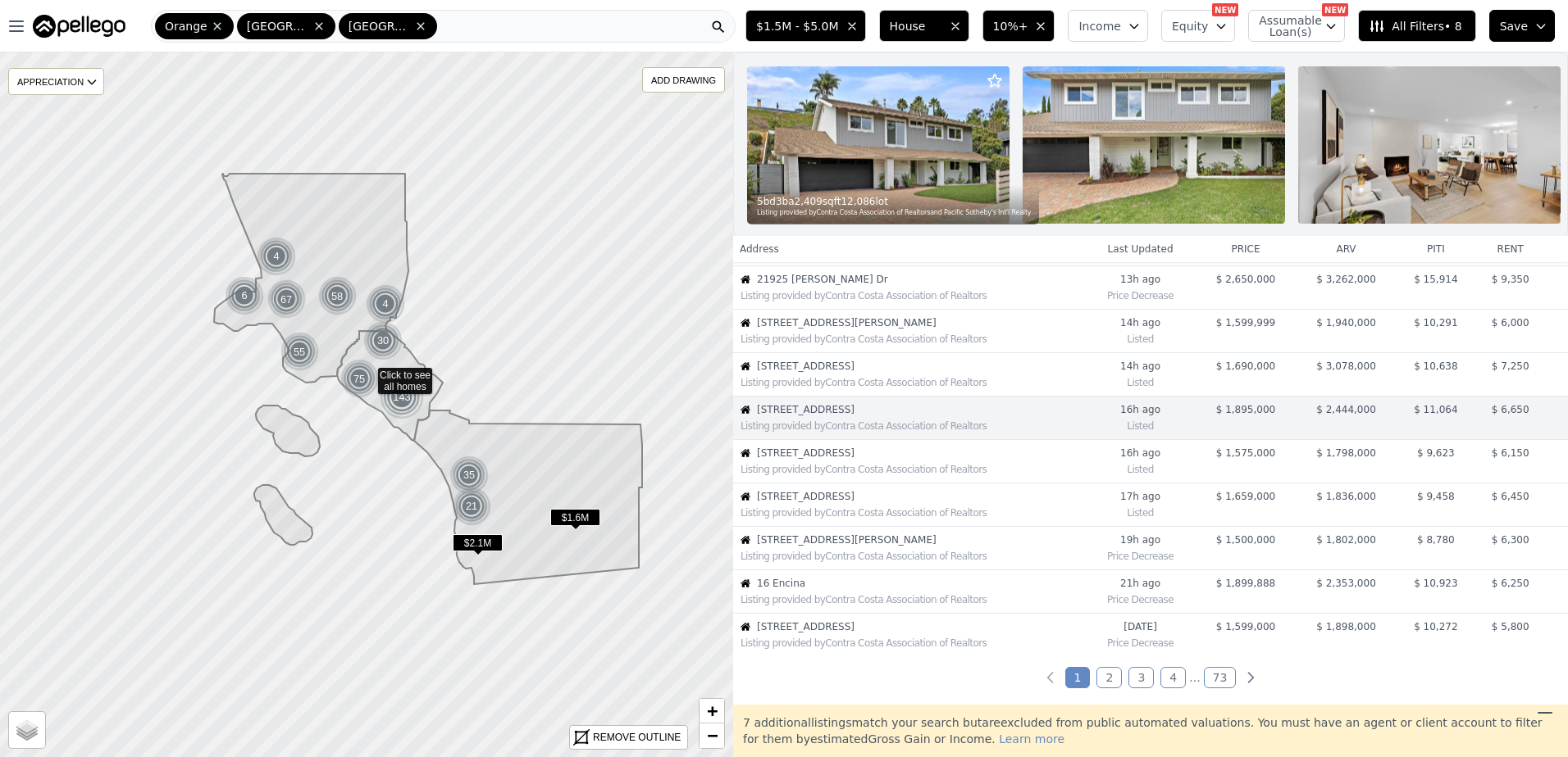
scroll to position [216, 0]
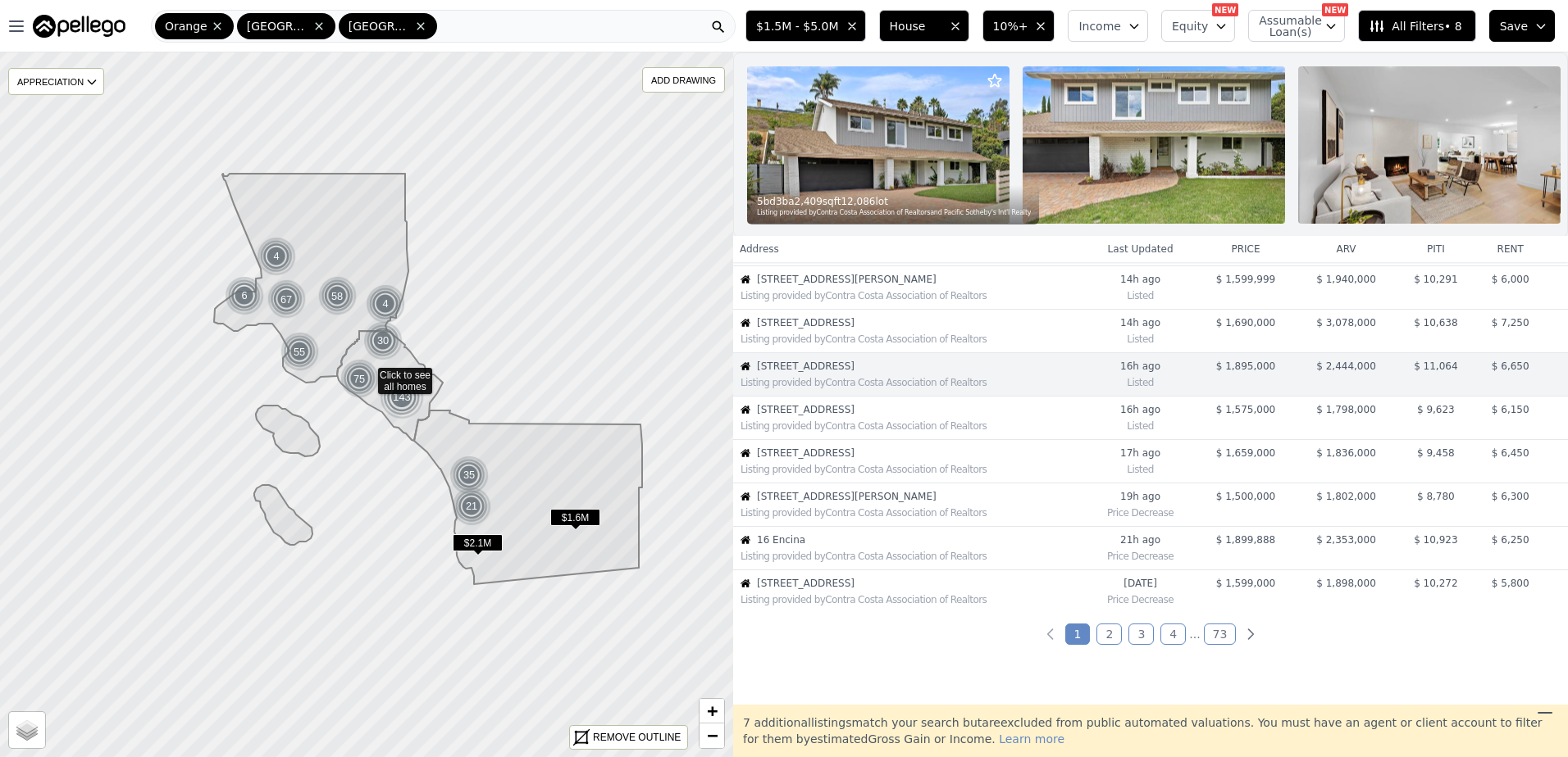
drag, startPoint x: 838, startPoint y: 426, endPoint x: 828, endPoint y: 432, distance: 11.7
click at [828, 432] on div "Listing provided by Contra Costa Association of Realtors" at bounding box center [912, 426] width 344 height 13
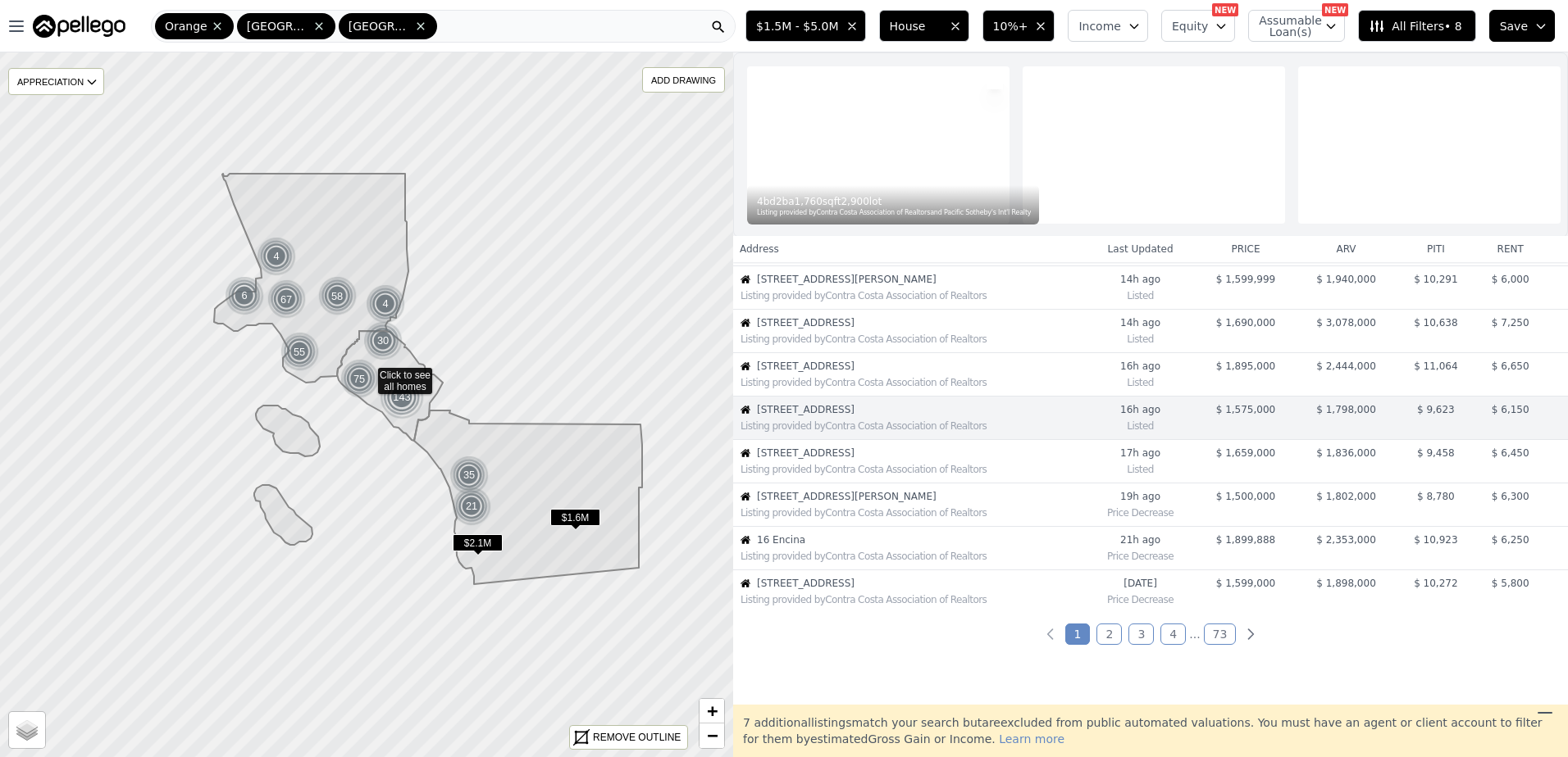
scroll to position [259, 0]
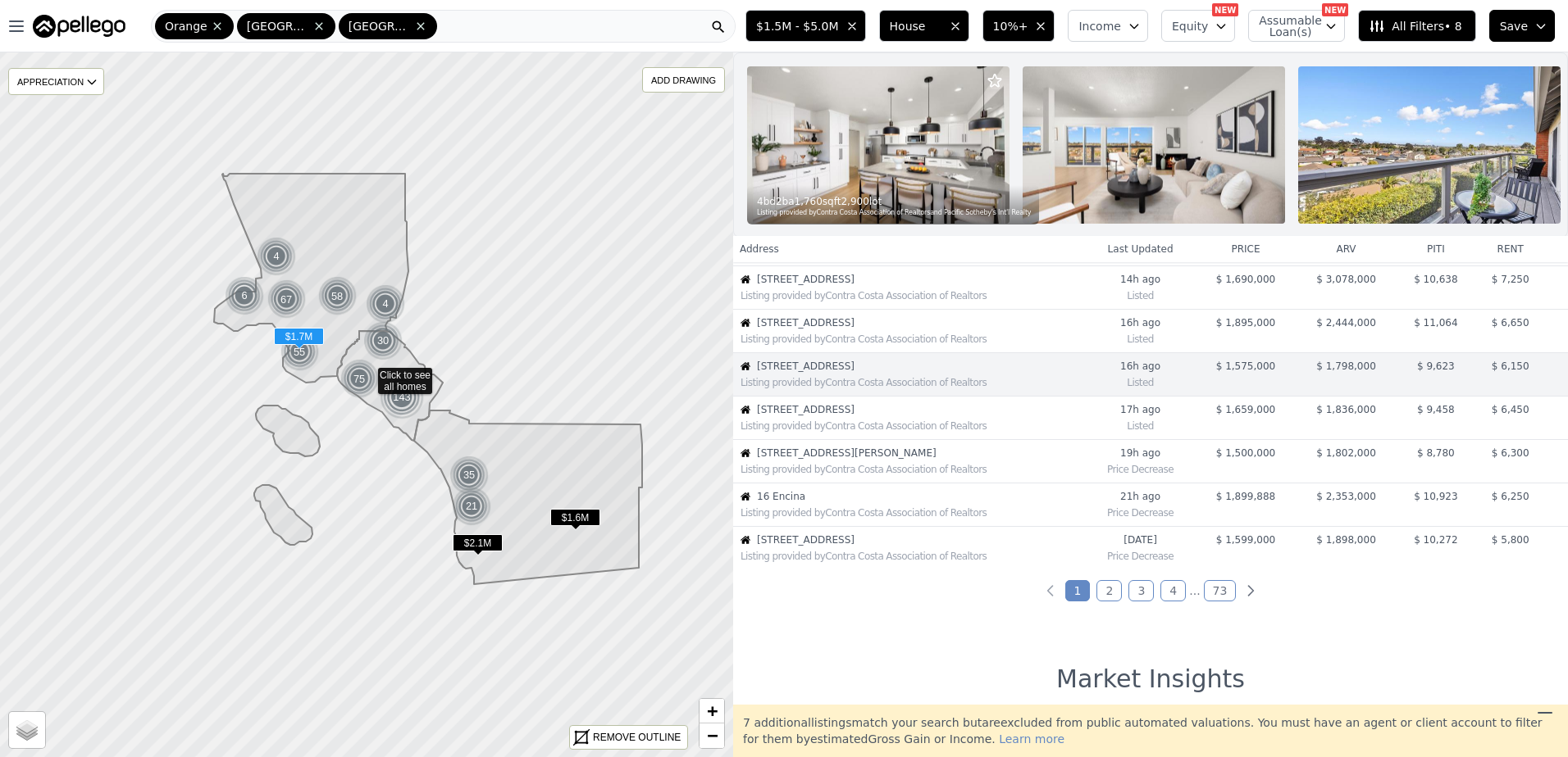
click at [828, 417] on span "20421 Tomlee Ave" at bounding box center [920, 410] width 327 height 13
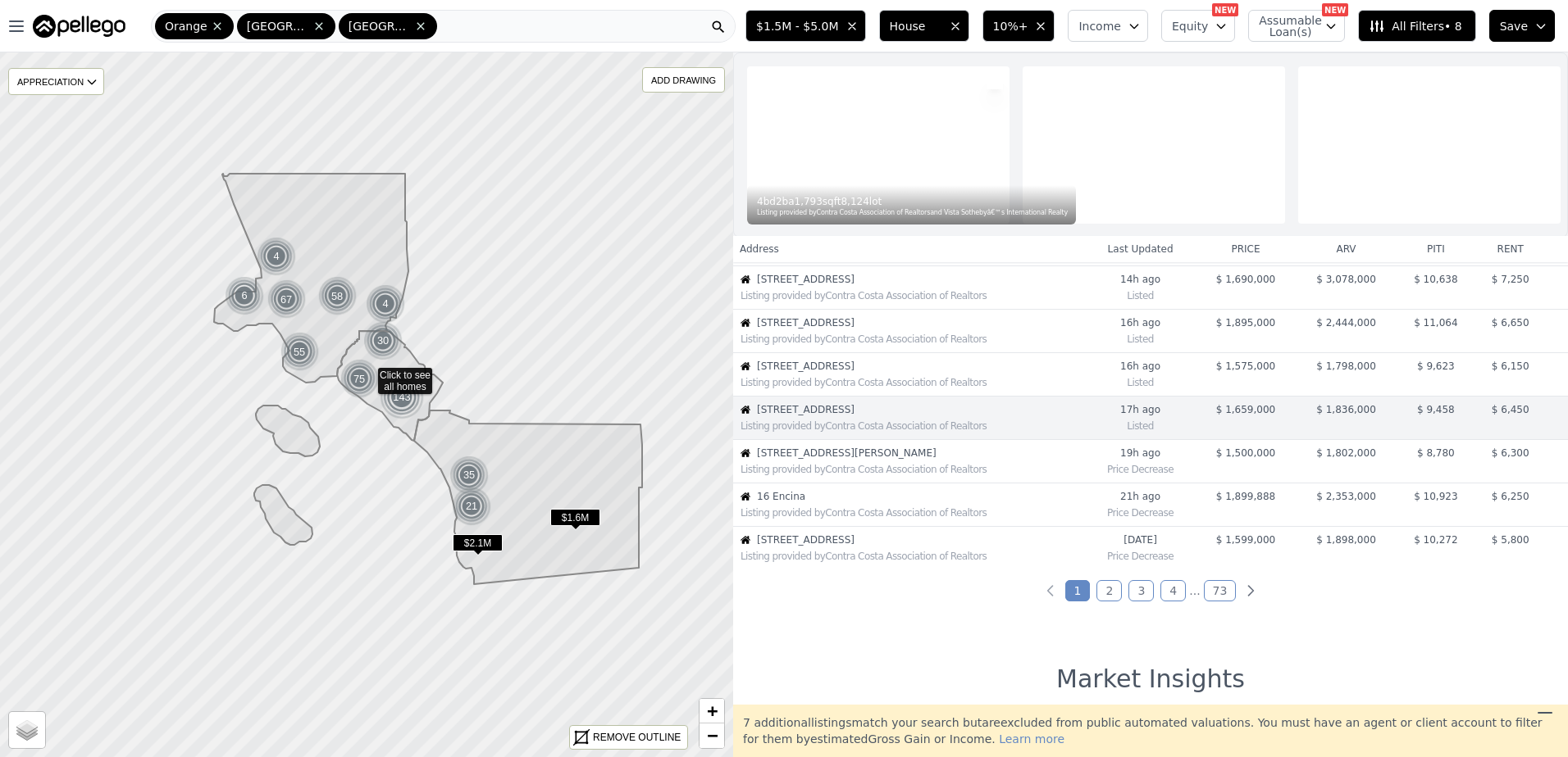
scroll to position [302, 0]
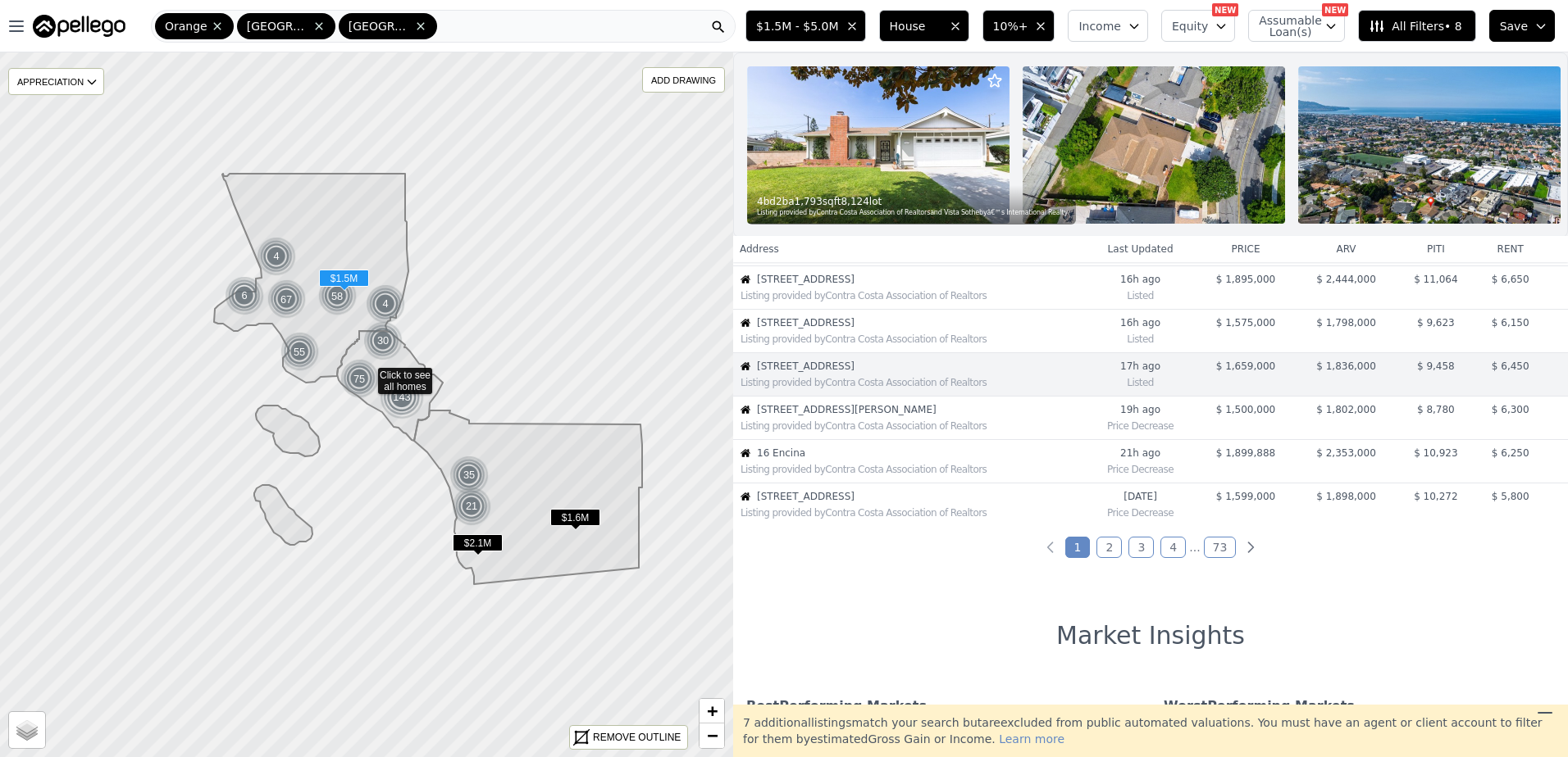
click at [832, 429] on div "Listing provided by Contra Costa Association of Realtors" at bounding box center [909, 425] width 350 height 16
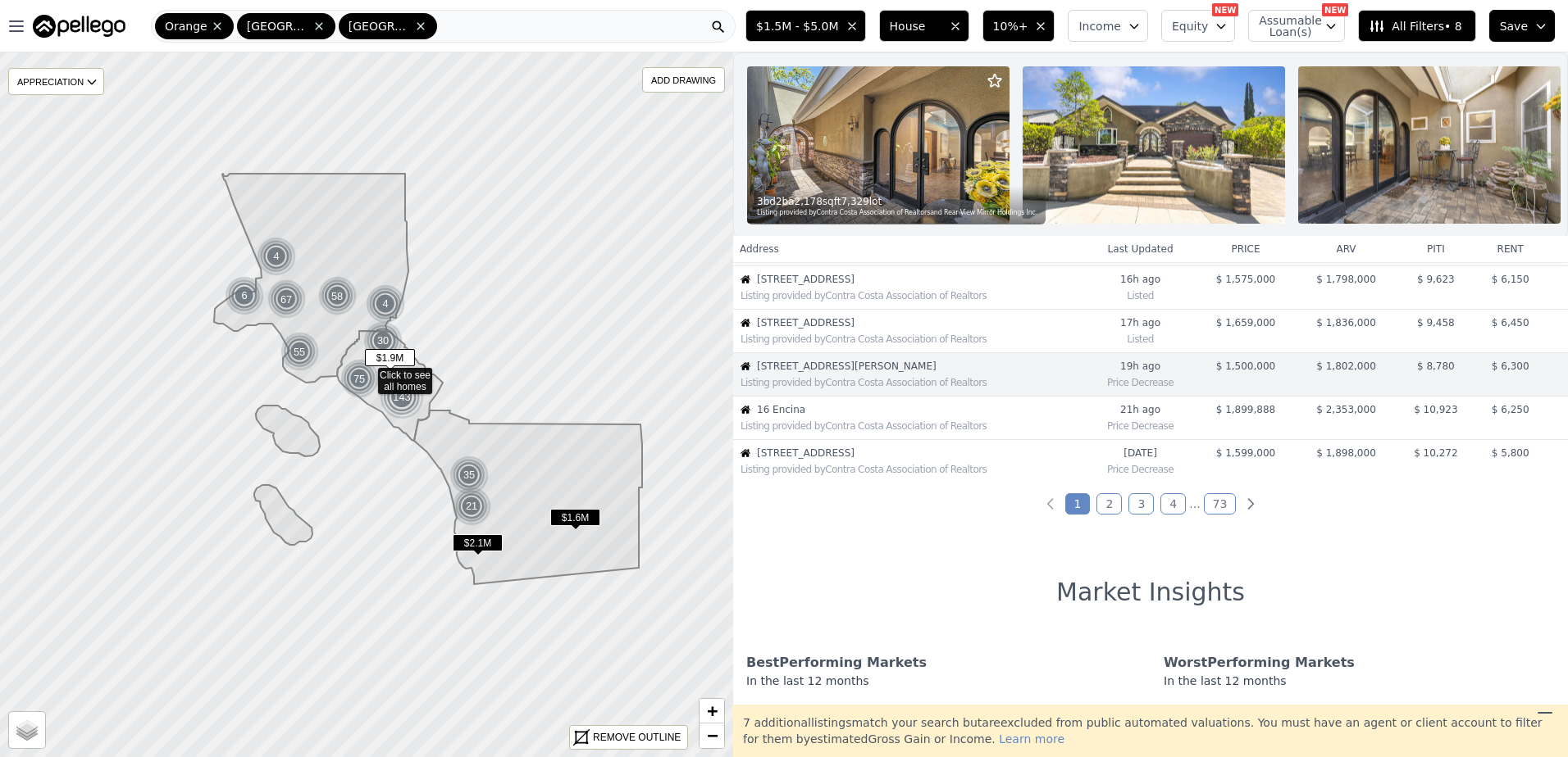
click at [832, 428] on td "16 Encina Listing provided by Contra Costa Association of Realtors" at bounding box center [909, 418] width 352 height 44
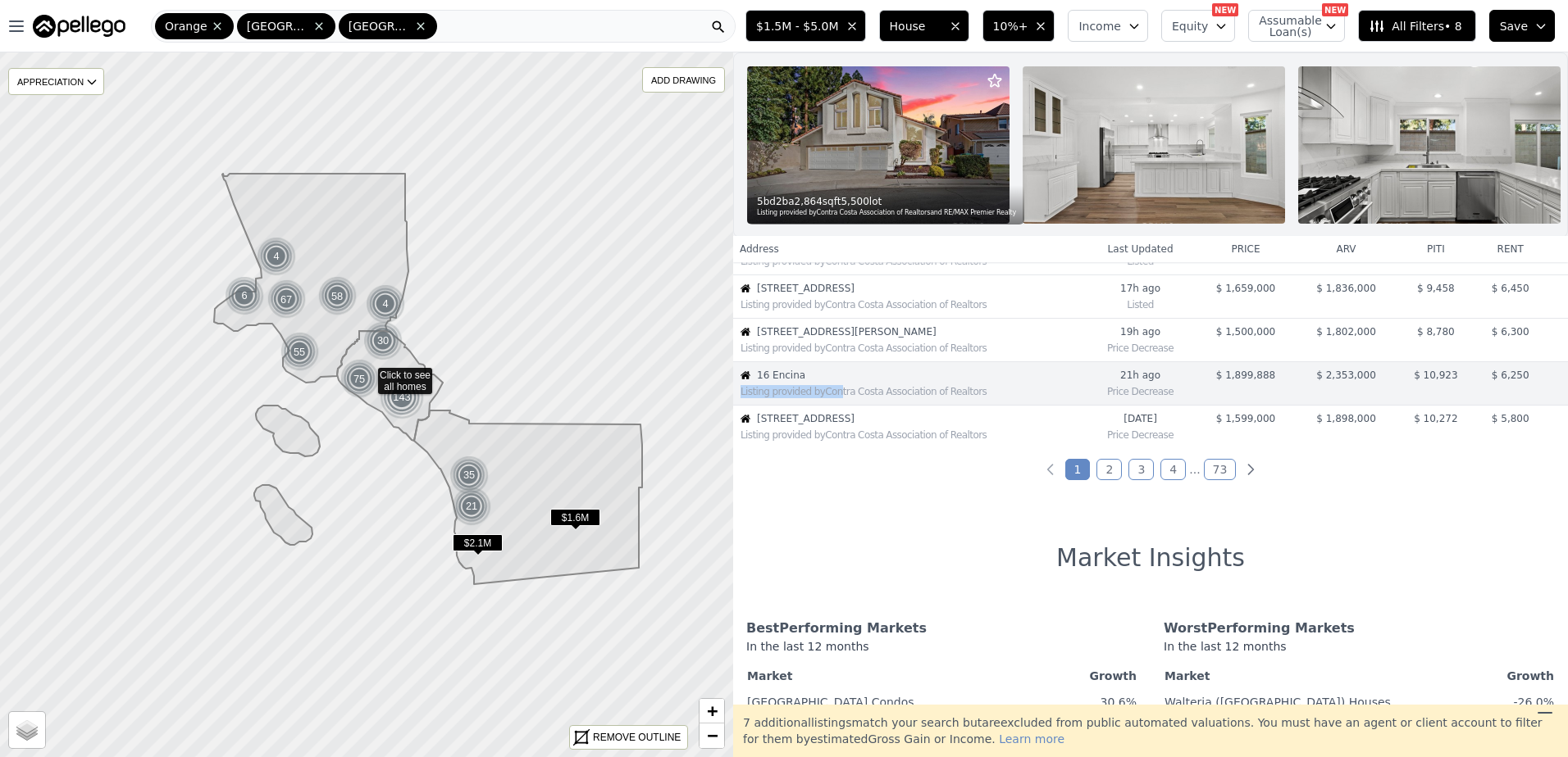
scroll to position [389, 0]
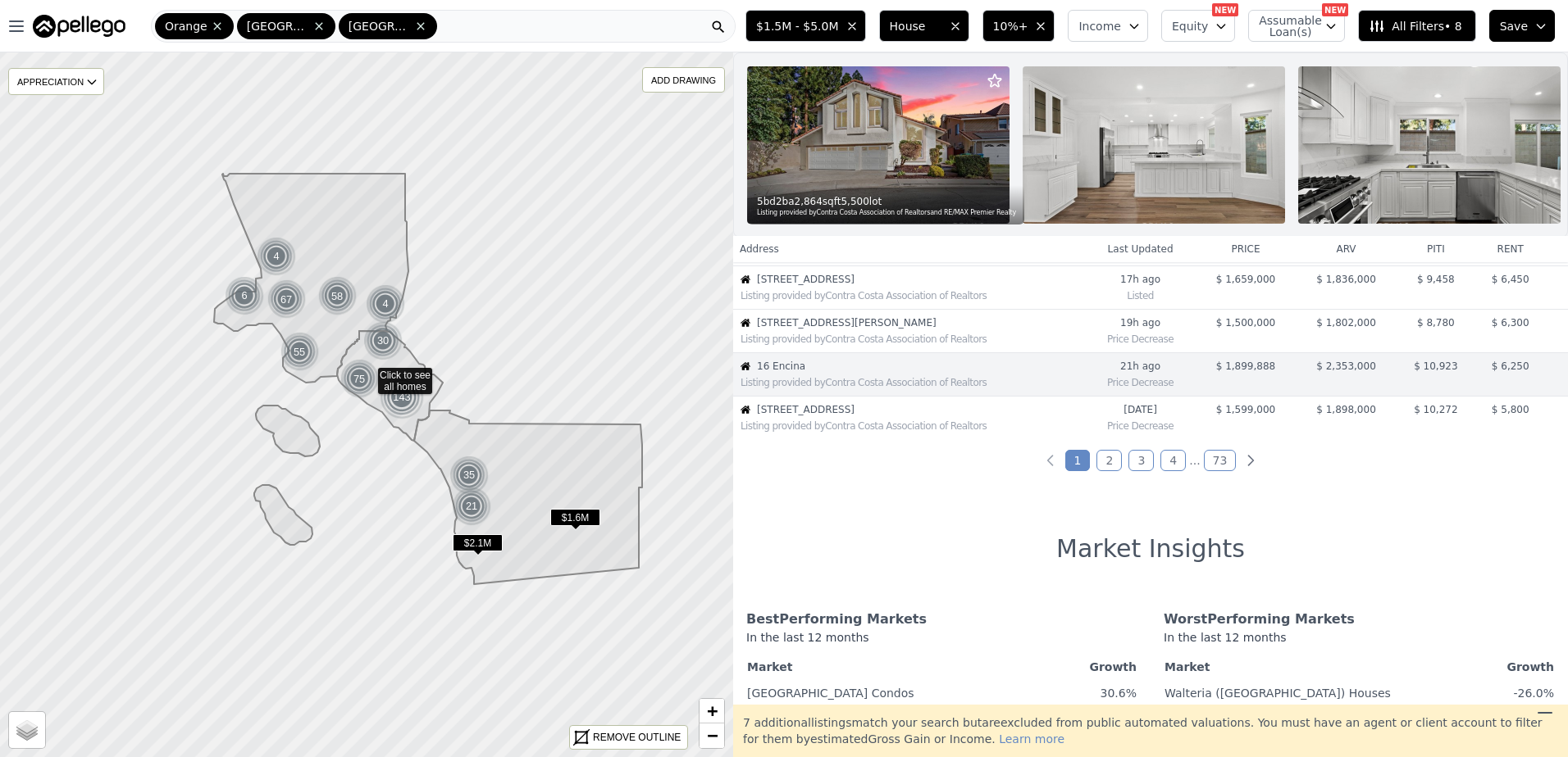
drag, startPoint x: 832, startPoint y: 428, endPoint x: 868, endPoint y: 432, distance: 36.2
click at [868, 432] on div "Listing provided by Contra Costa Association of Realtors" at bounding box center [912, 426] width 344 height 13
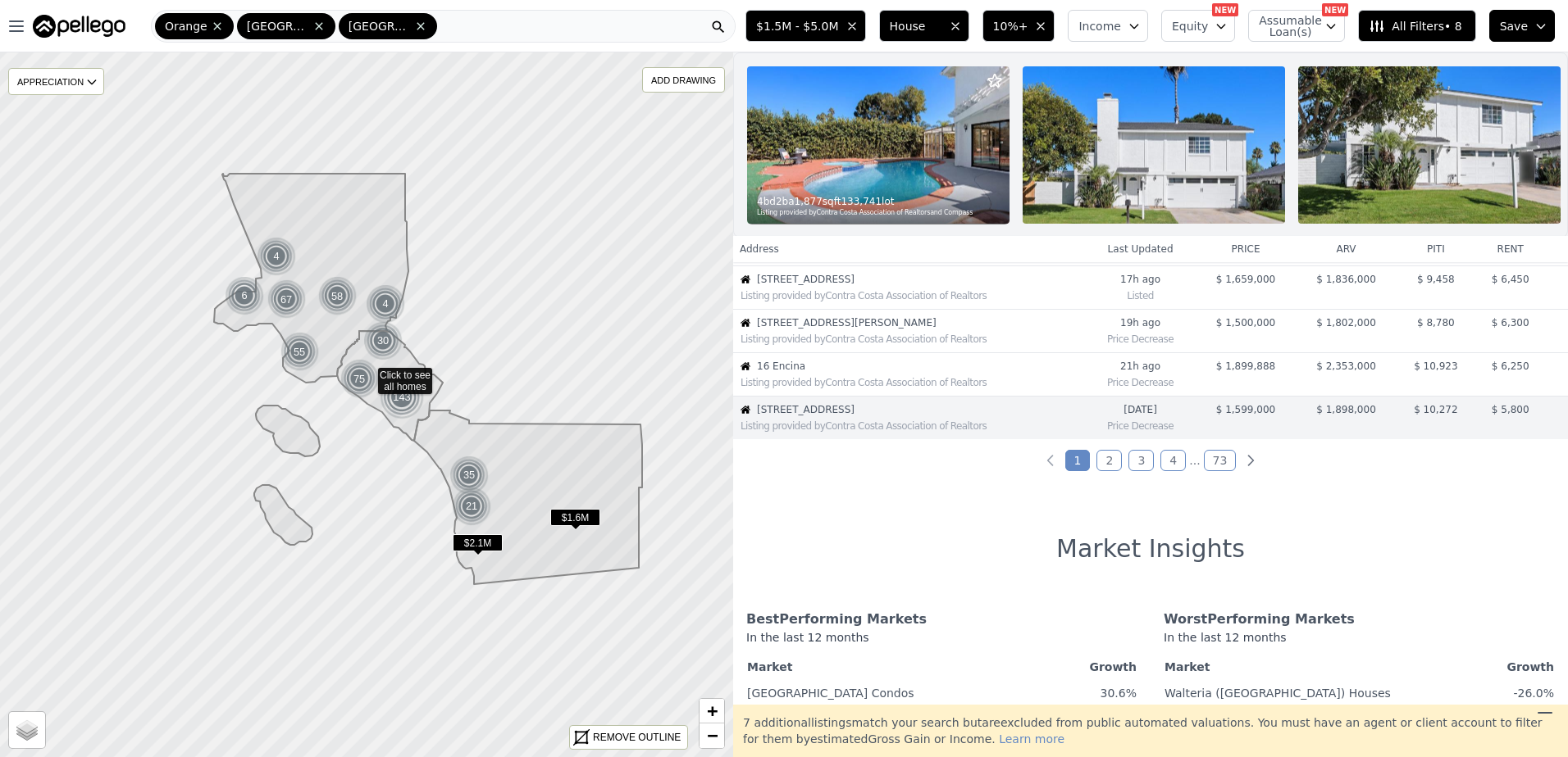
scroll to position [433, 0]
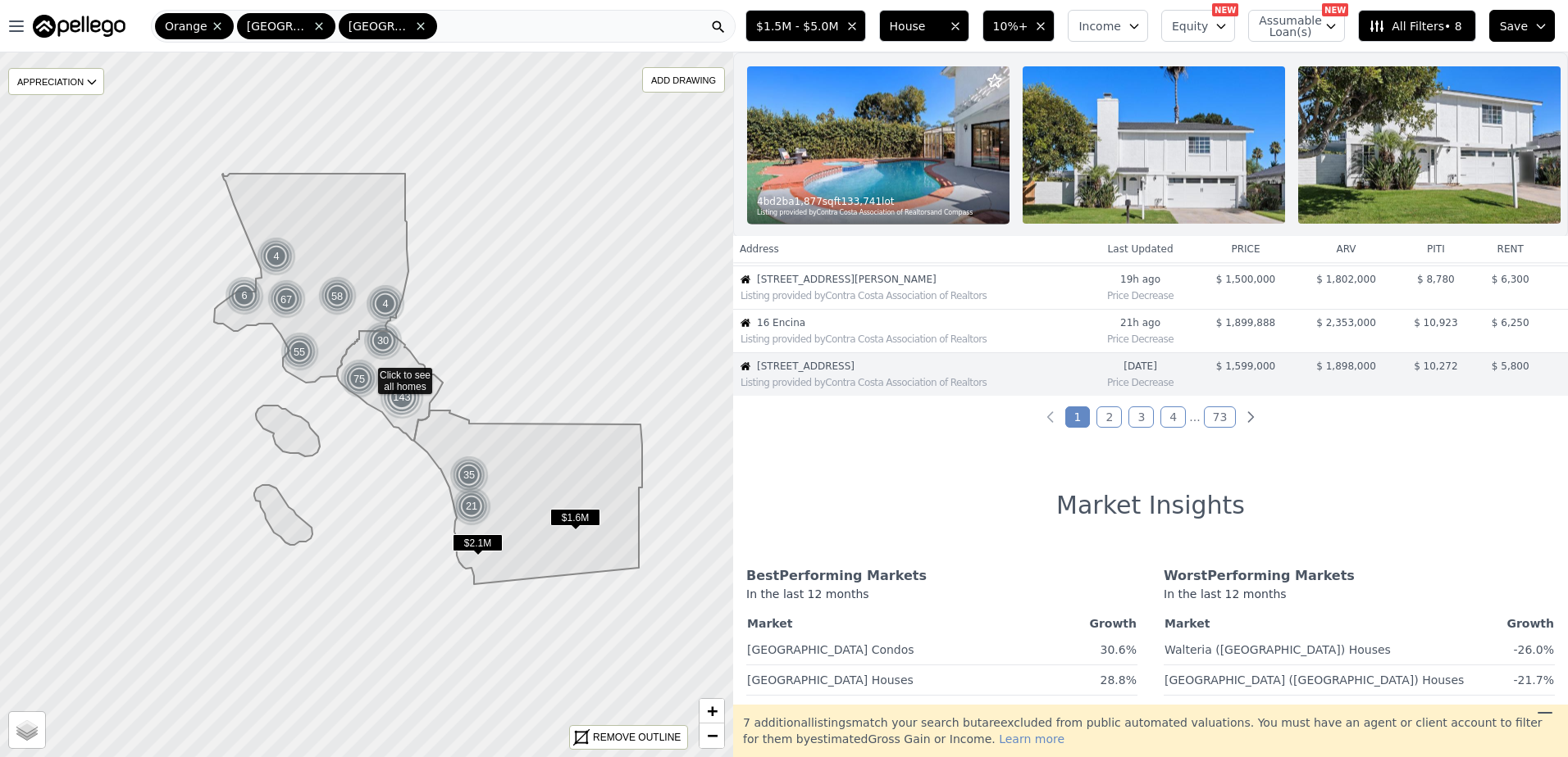
click at [1102, 428] on link "2" at bounding box center [1108, 418] width 26 height 21
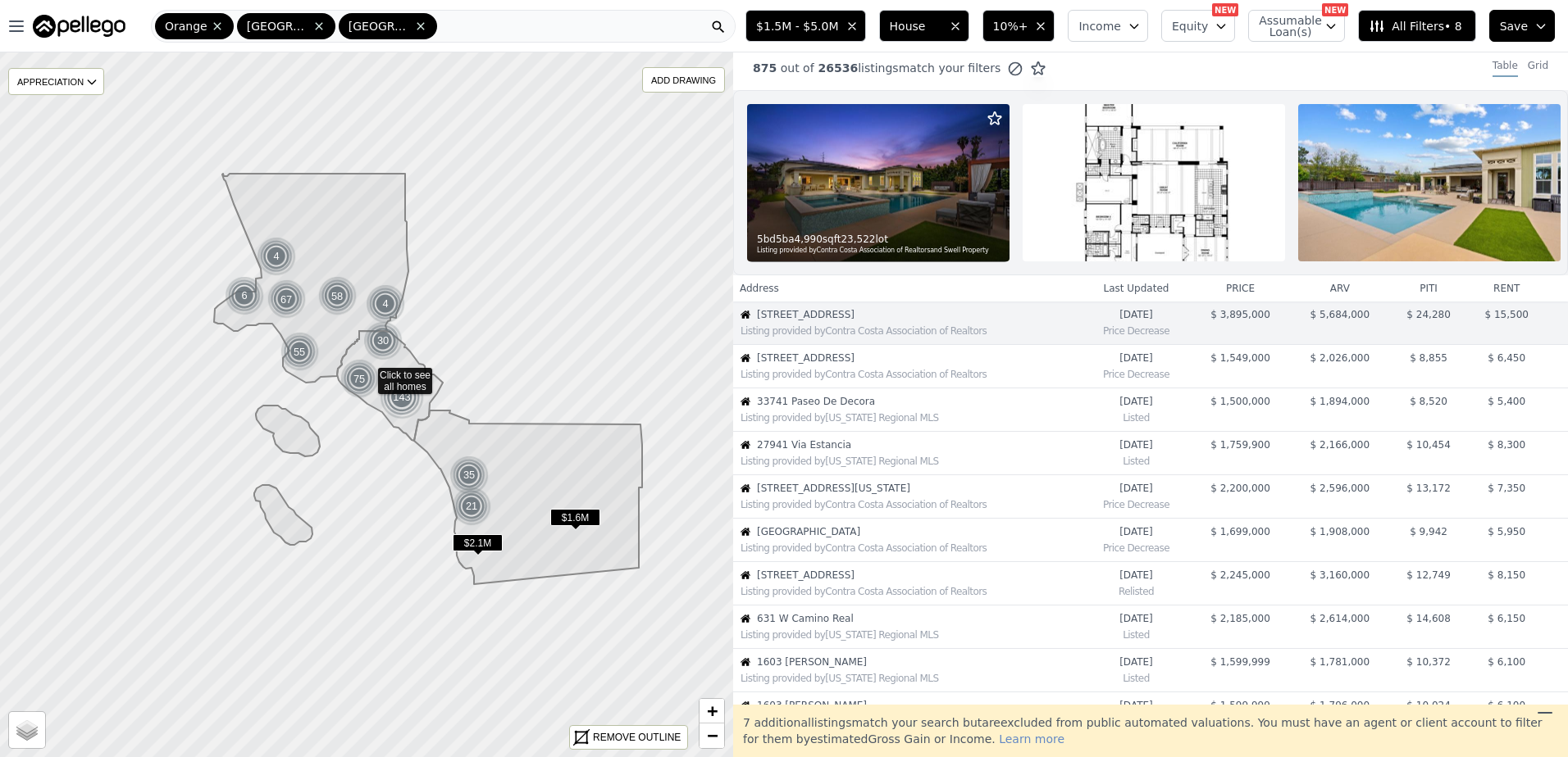
scroll to position [0, 0]
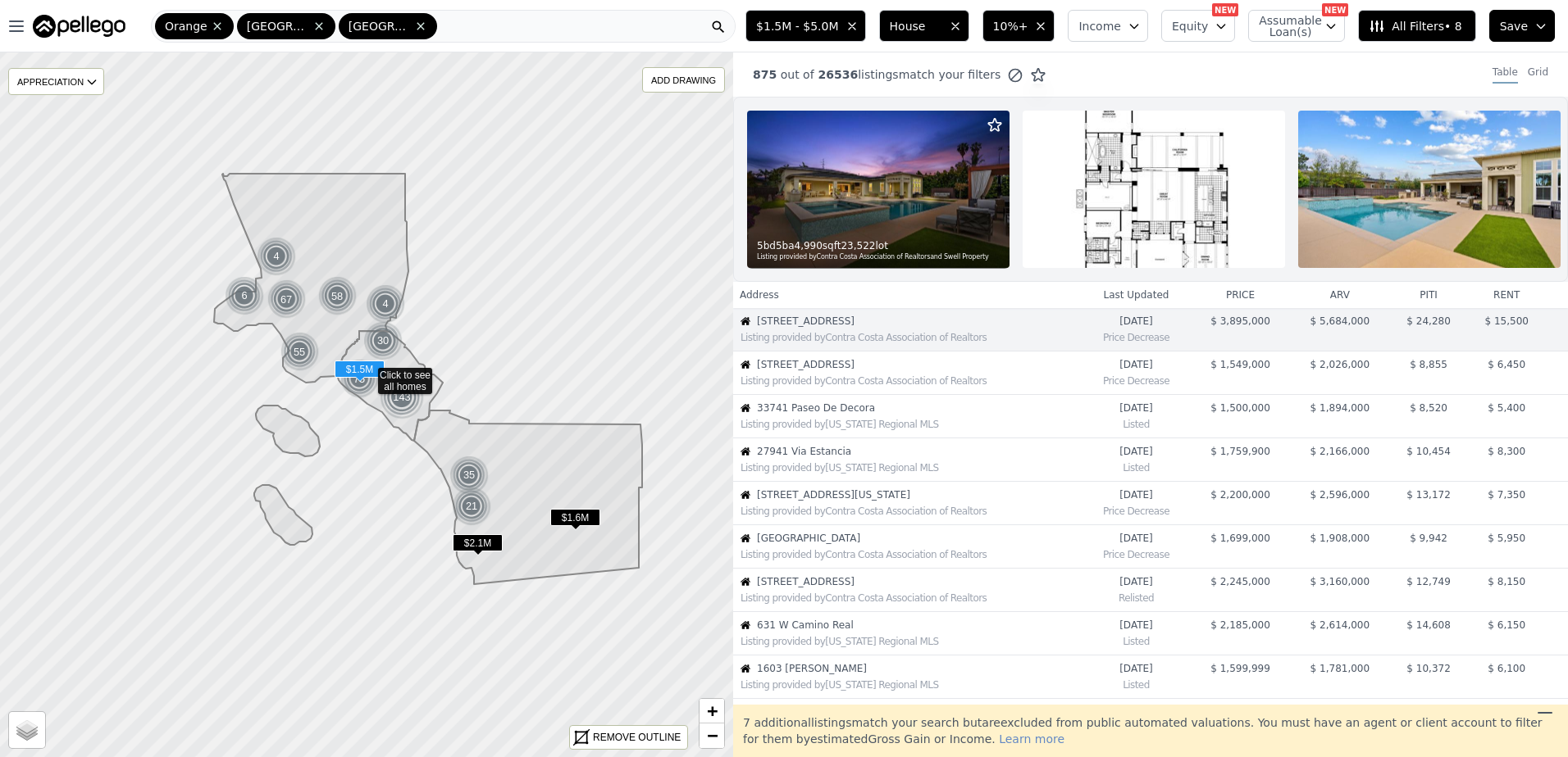
click at [870, 371] on span "9001 Oceanwood Dr" at bounding box center [918, 364] width 324 height 13
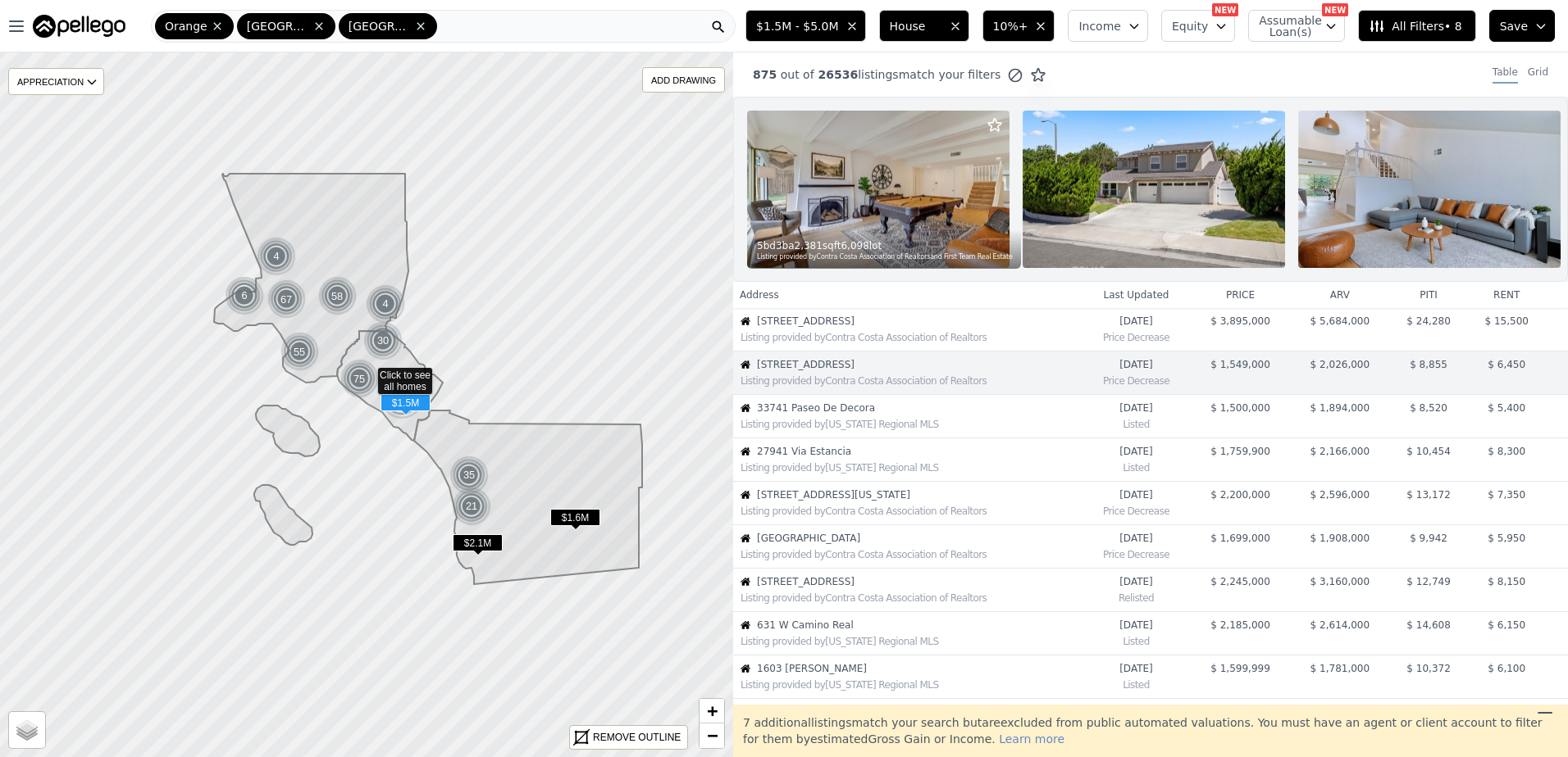
click at [844, 415] on span "33741 Paseo De Decora" at bounding box center [918, 408] width 324 height 13
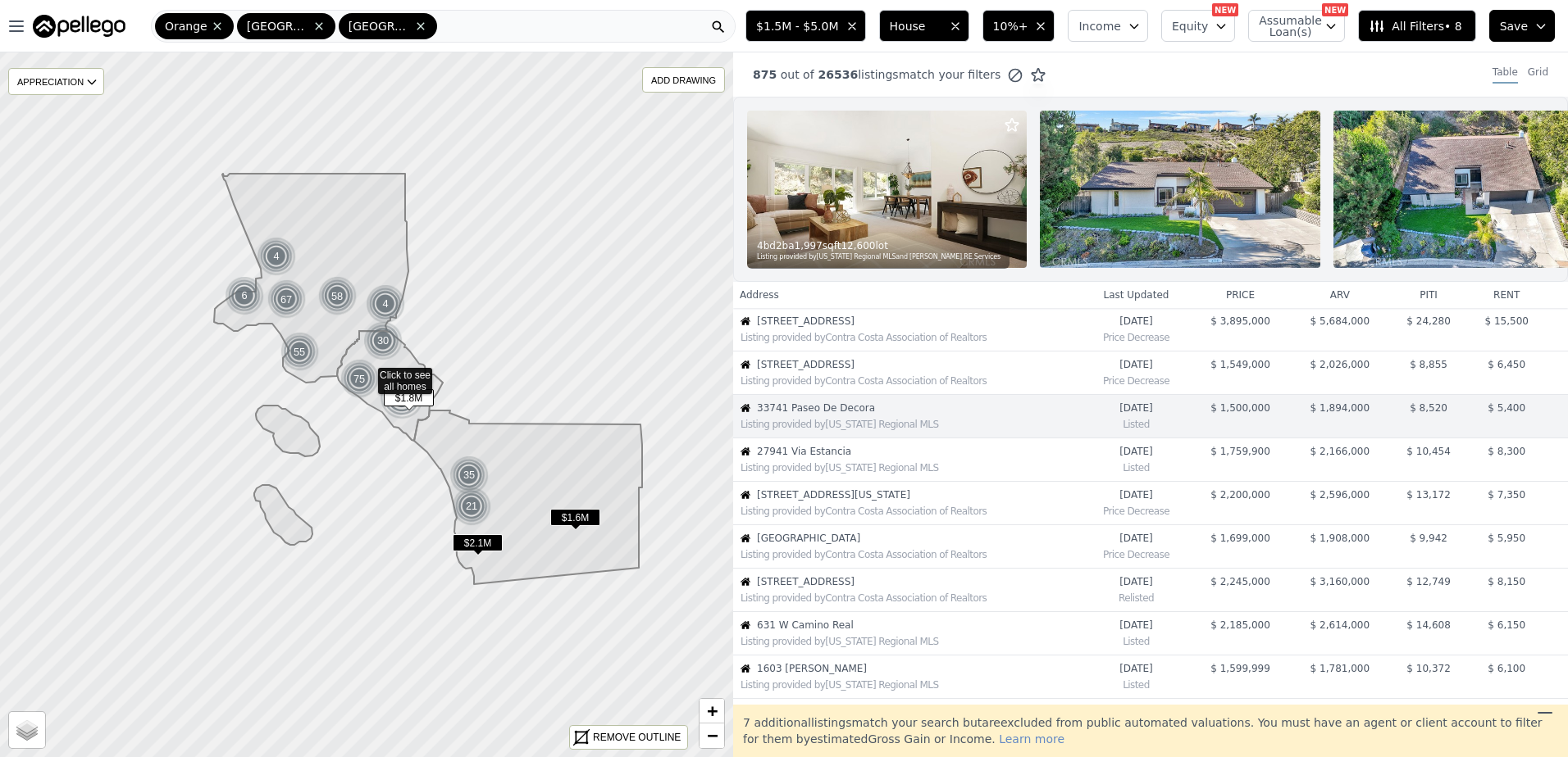
scroll to position [42, 0]
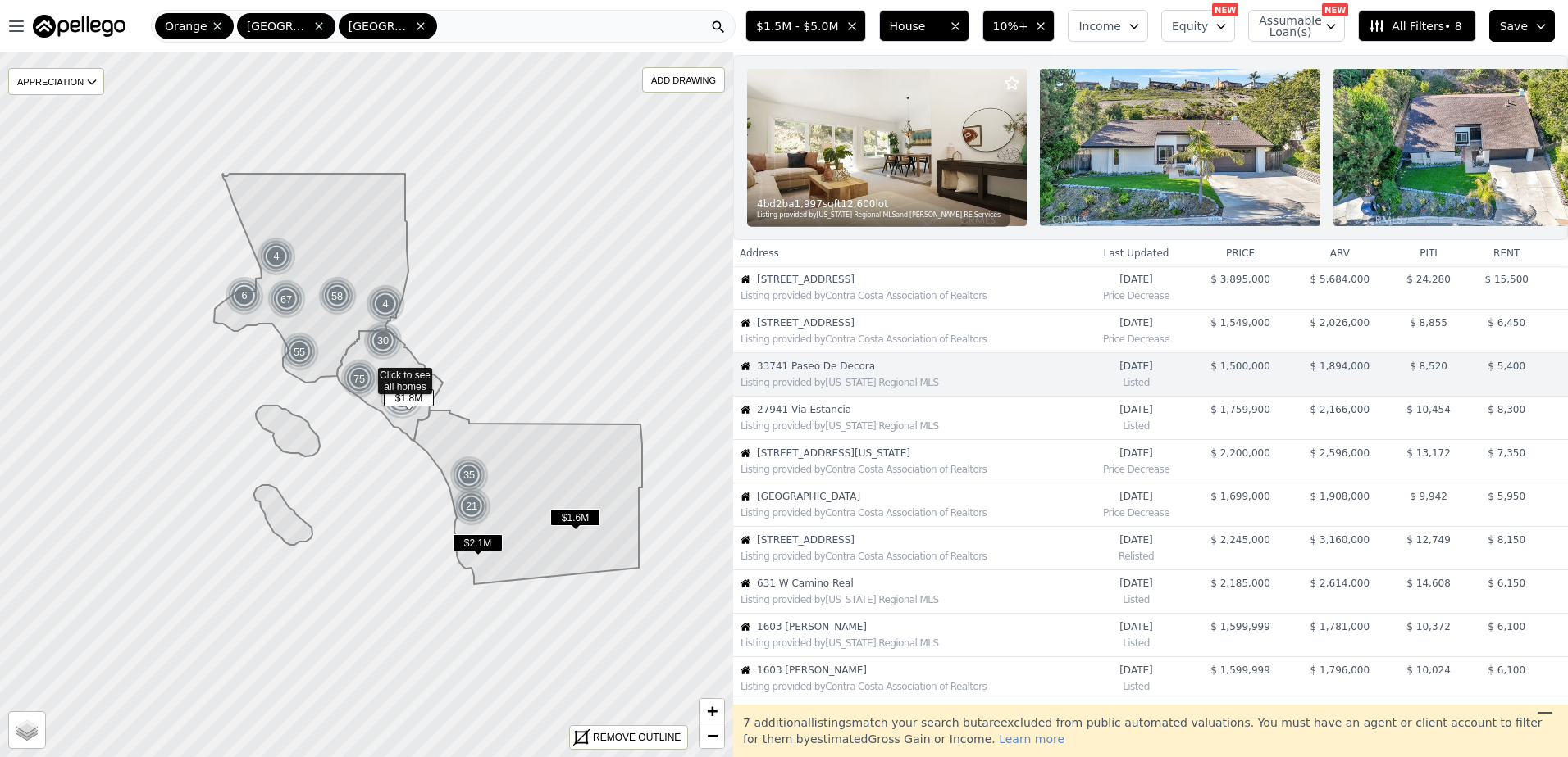
click at [844, 417] on span "27941 Via Estancia" at bounding box center [918, 410] width 324 height 13
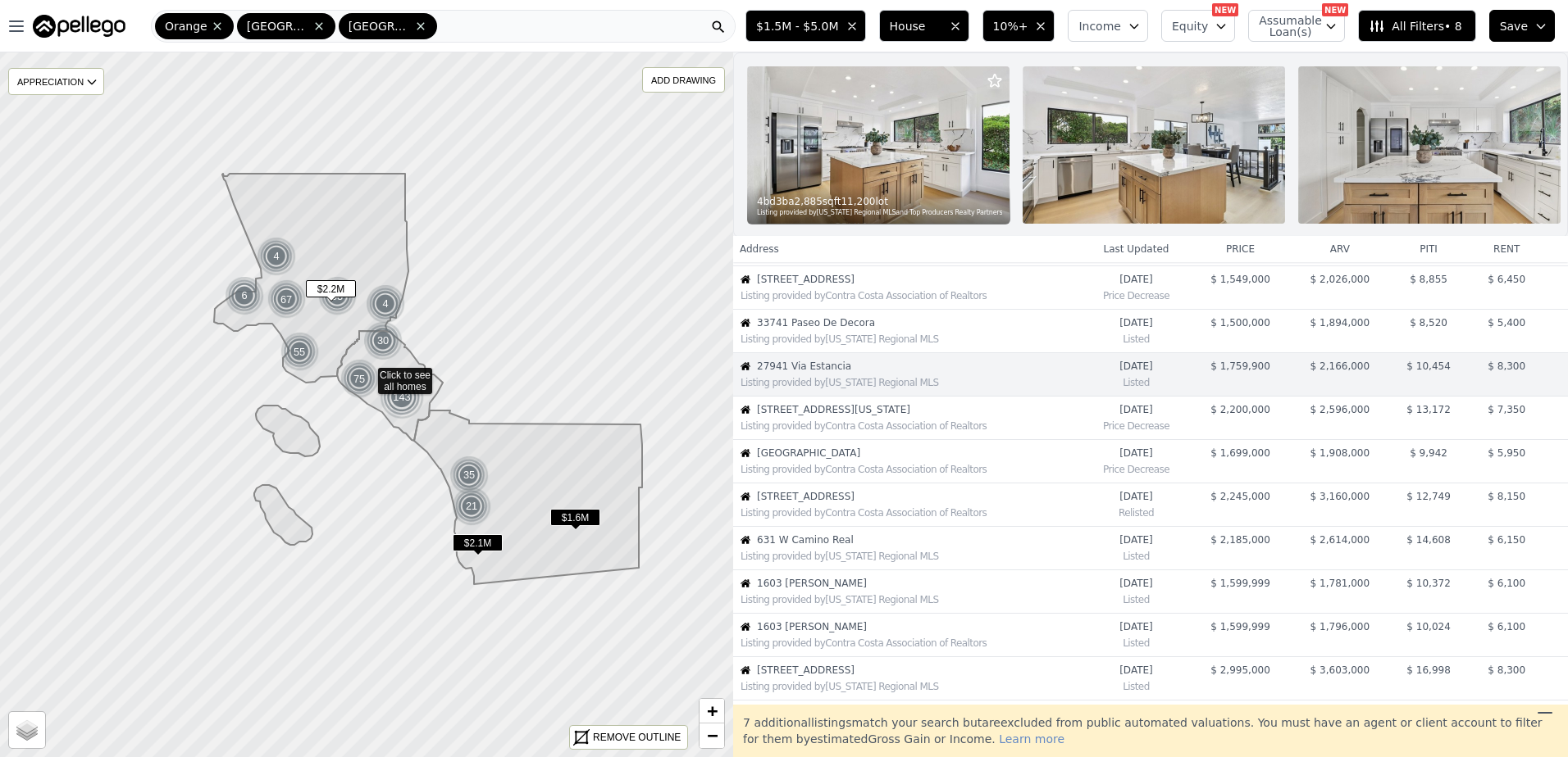
click at [844, 417] on span "[STREET_ADDRESS][US_STATE]" at bounding box center [918, 410] width 324 height 13
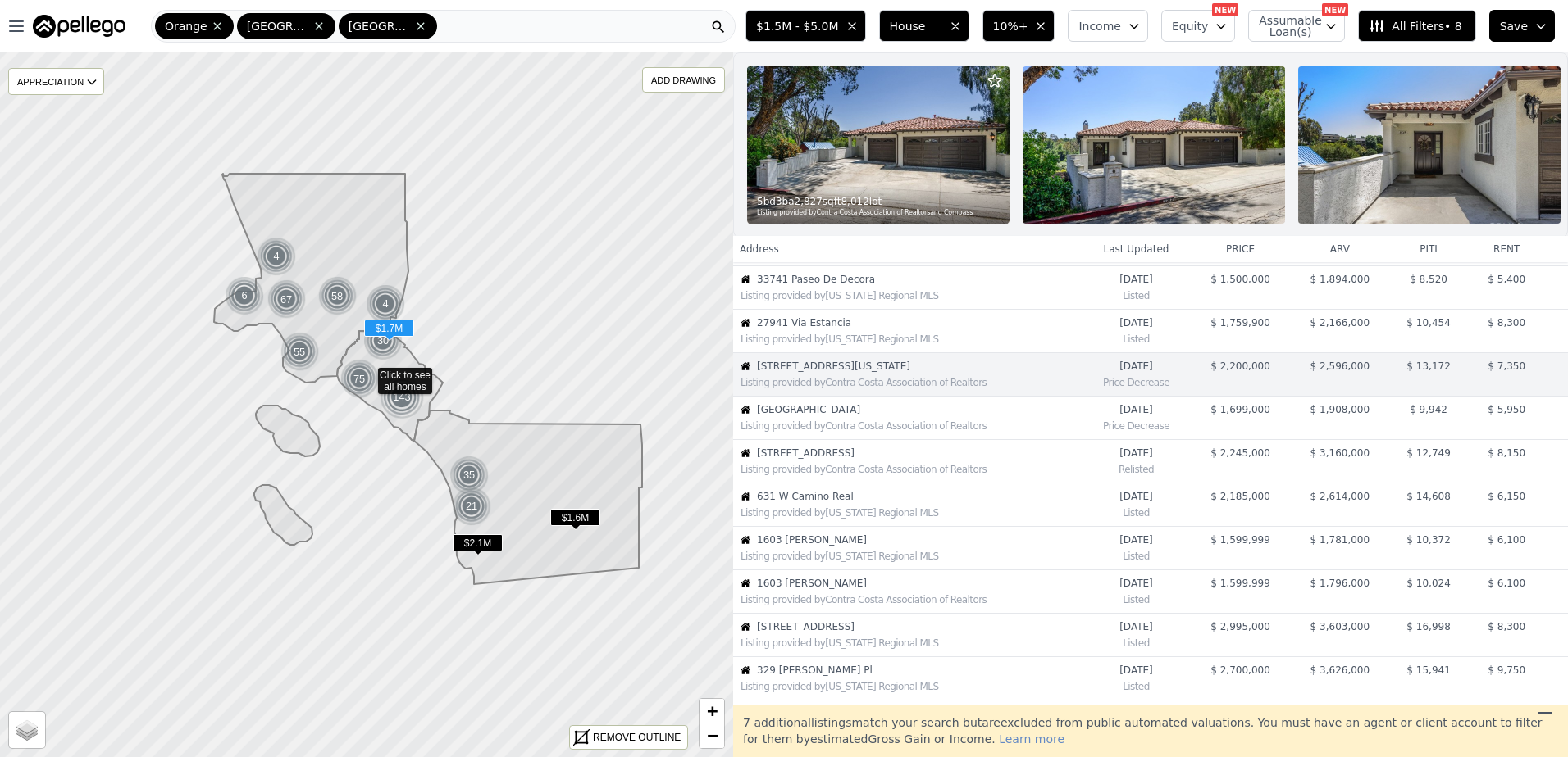
click at [844, 417] on span "20660 Calle Feliz" at bounding box center [918, 410] width 324 height 13
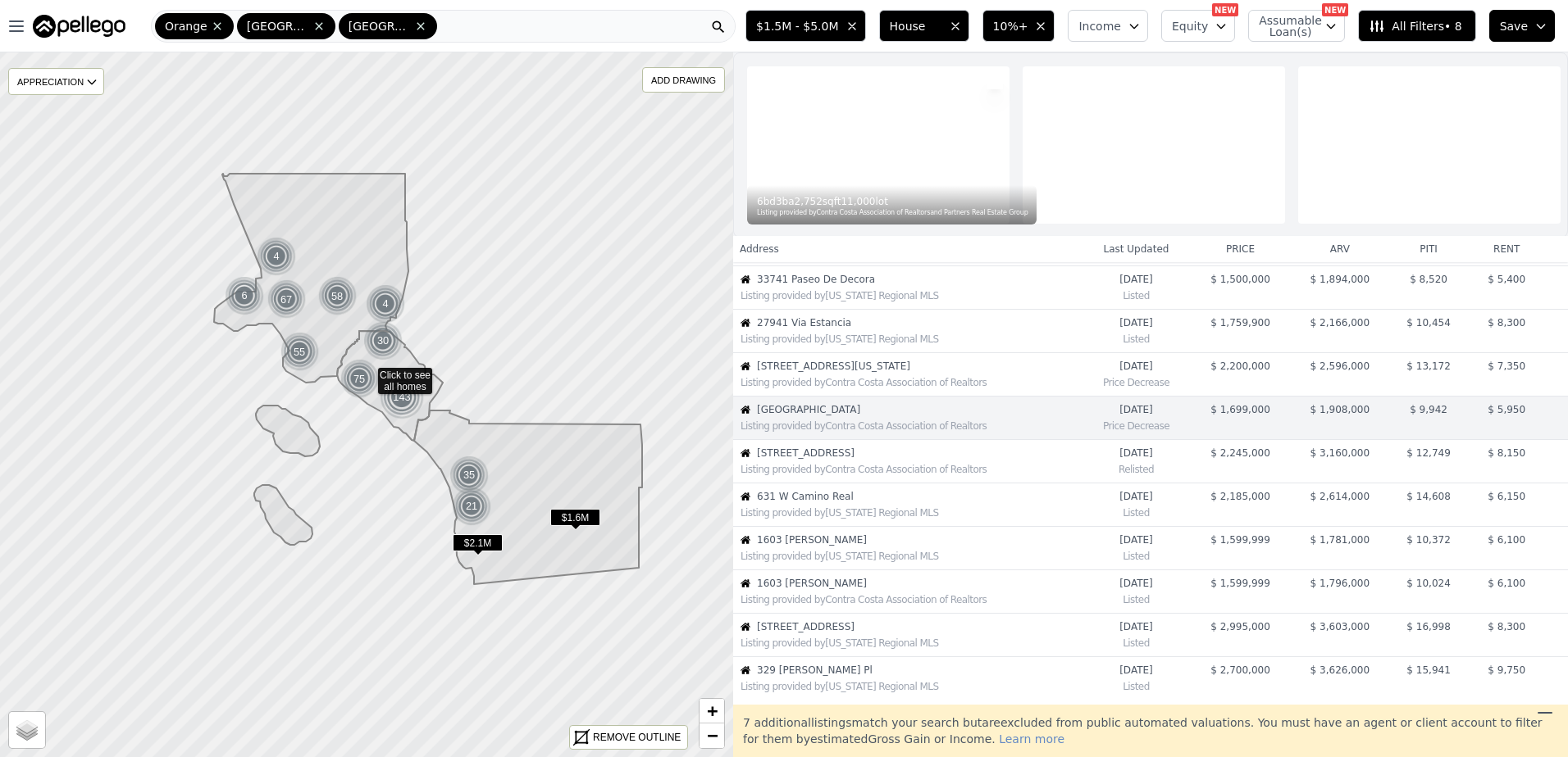
scroll to position [172, 0]
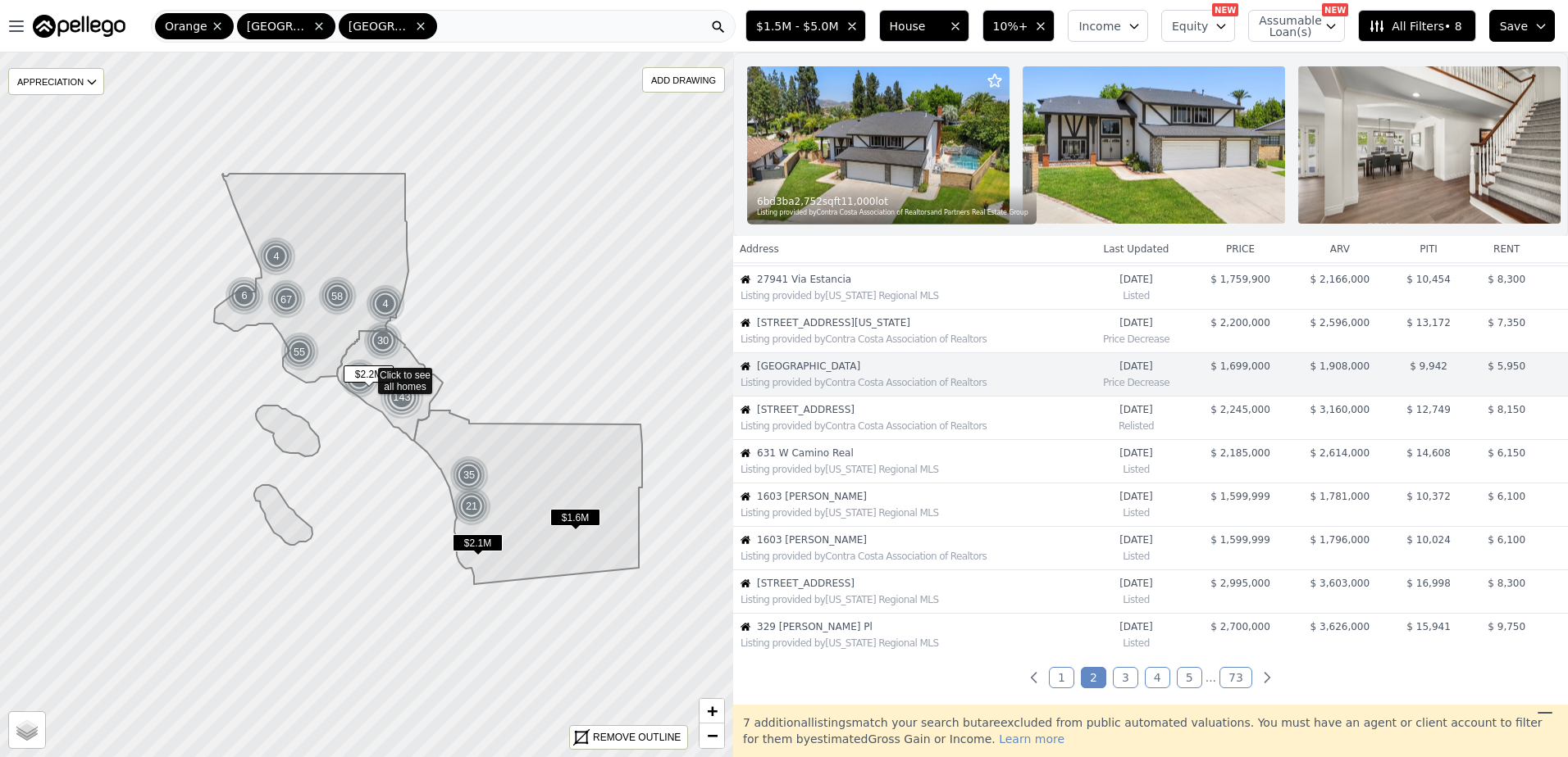
click at [844, 417] on span "[STREET_ADDRESS]" at bounding box center [918, 410] width 324 height 13
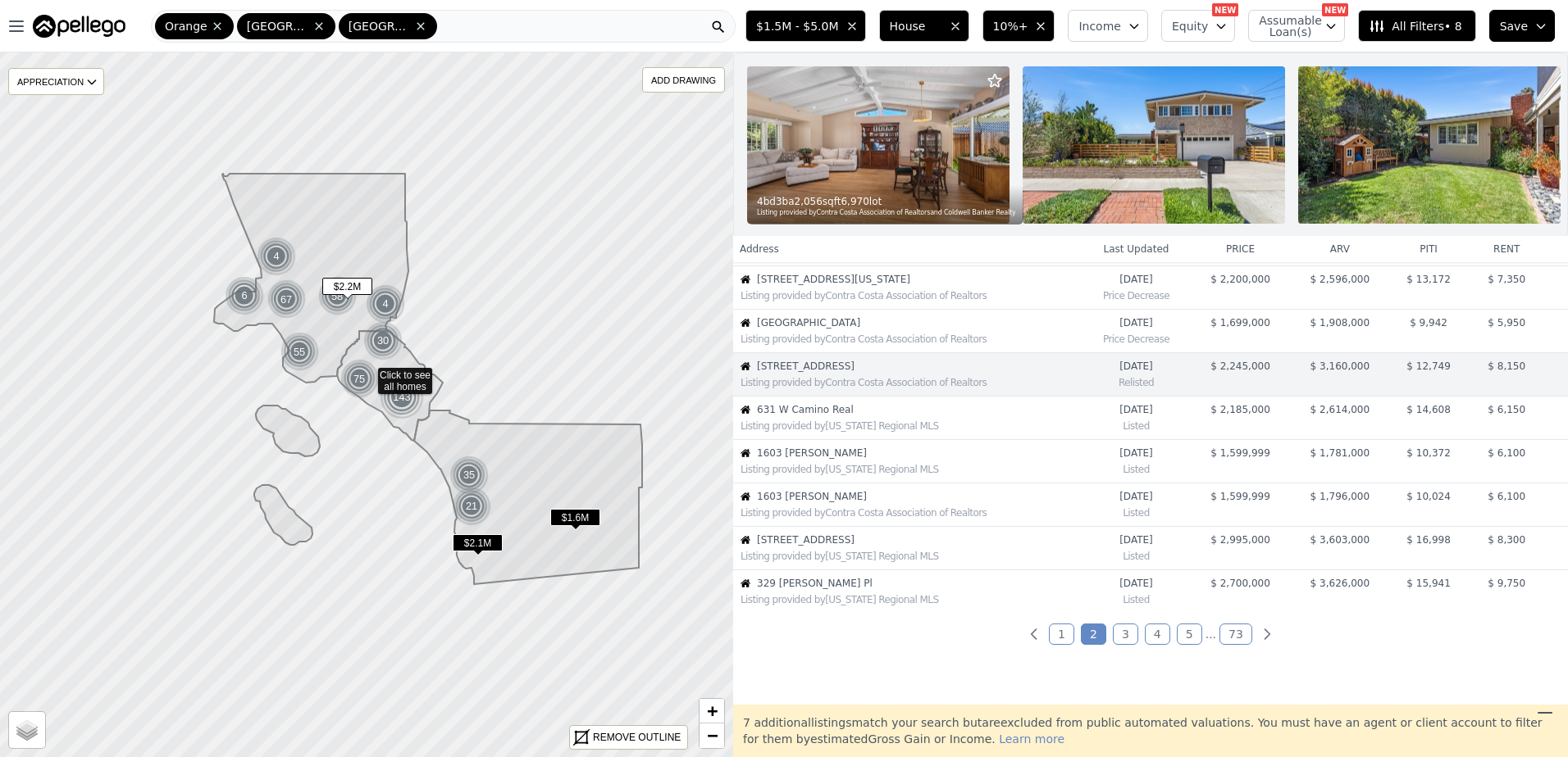
click at [844, 417] on span "631 W Camino Real" at bounding box center [918, 410] width 324 height 13
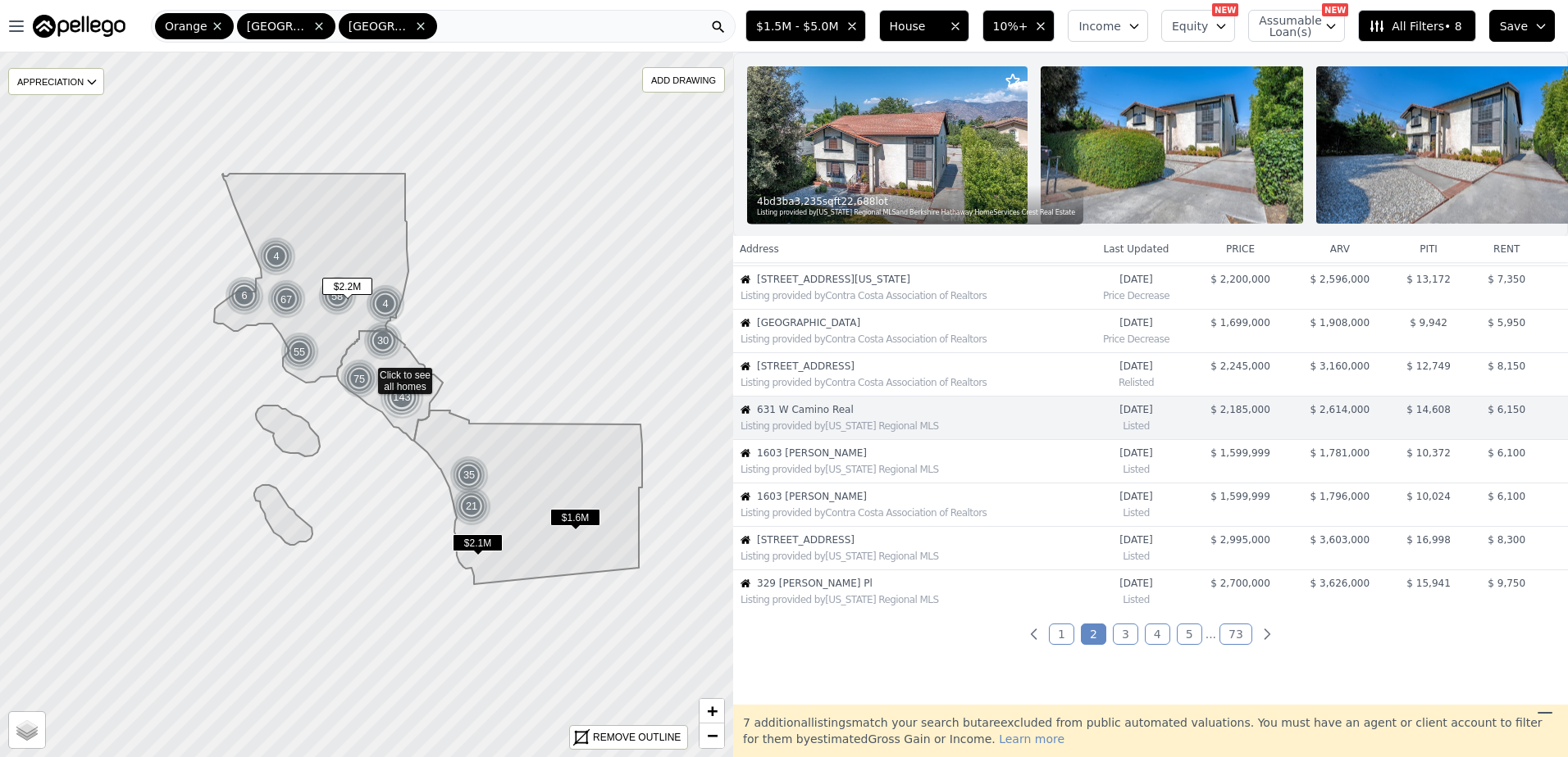
scroll to position [259, 0]
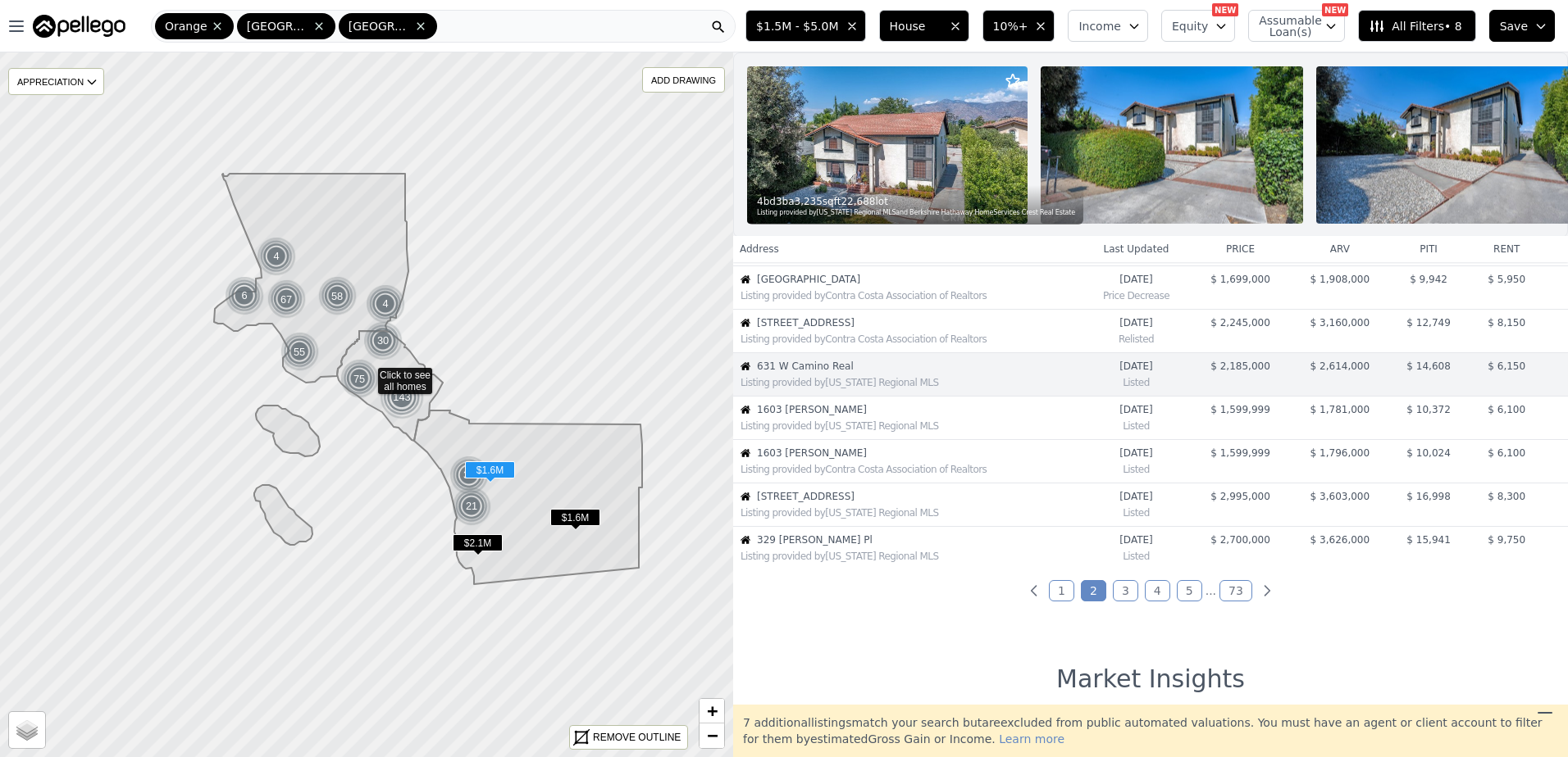
click at [844, 417] on span "1603 Gamble" at bounding box center [918, 410] width 324 height 13
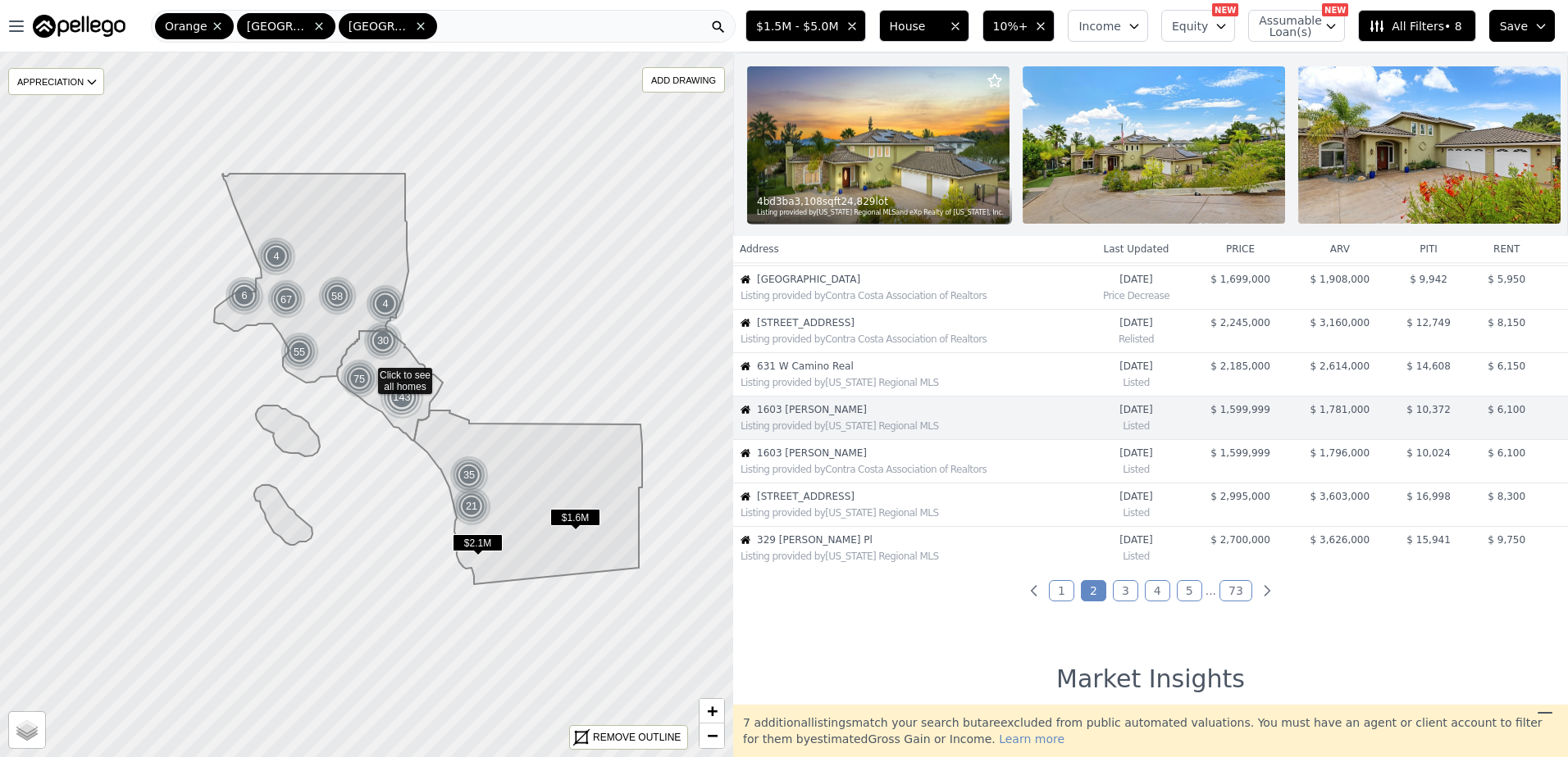
scroll to position [302, 0]
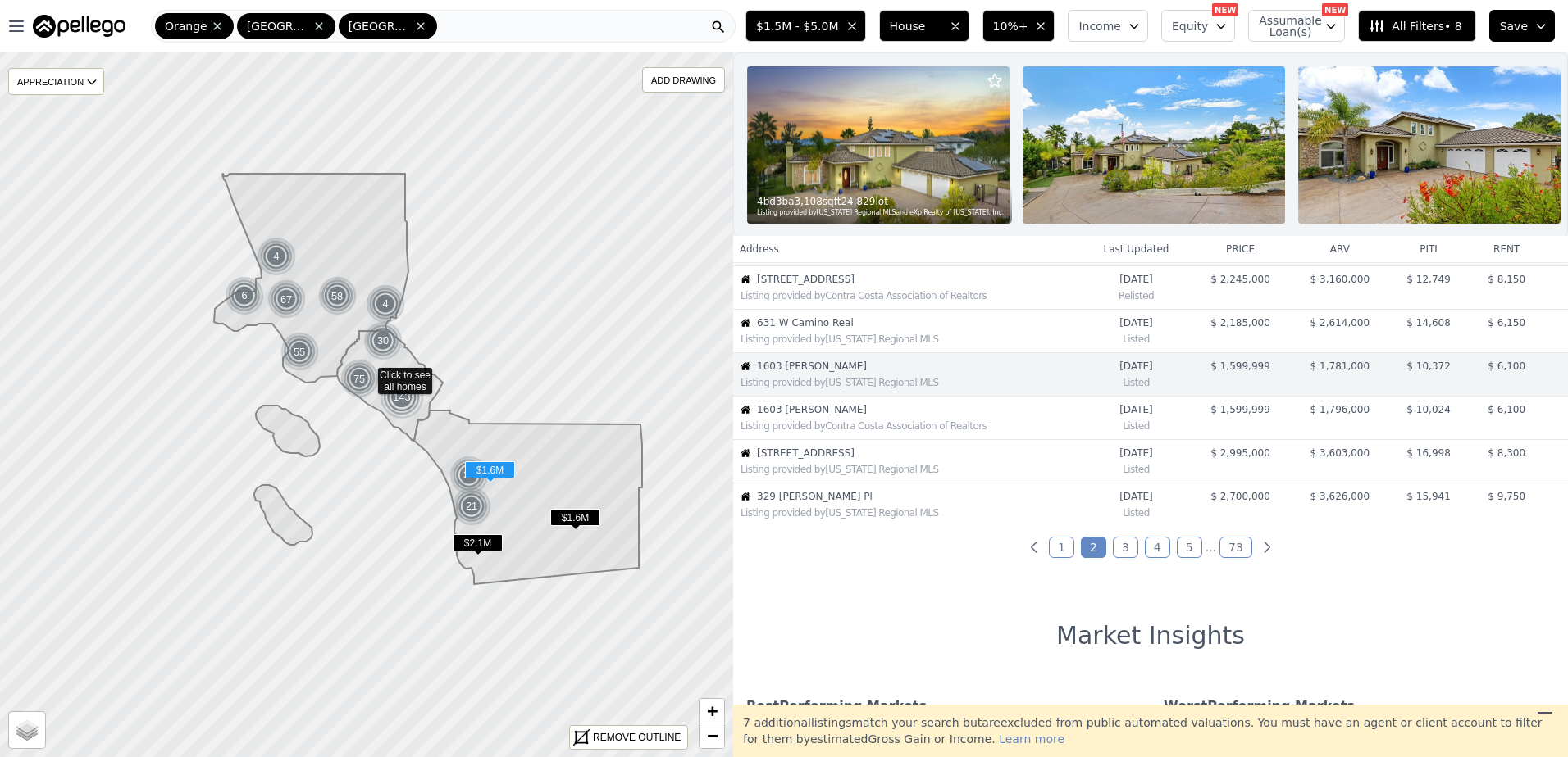
click at [844, 417] on span "1603 Gamble Ln" at bounding box center [918, 410] width 324 height 13
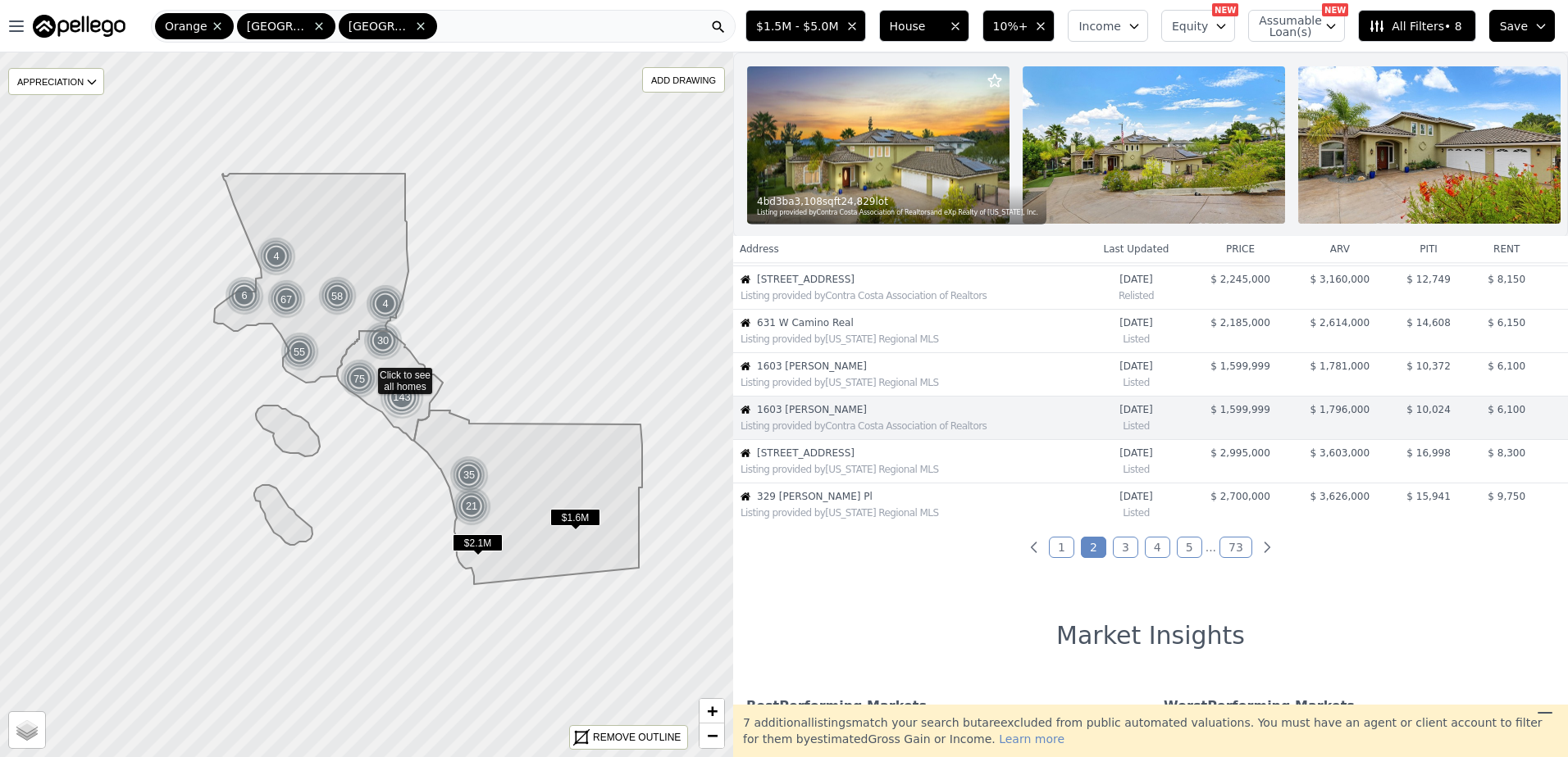
scroll to position [346, 0]
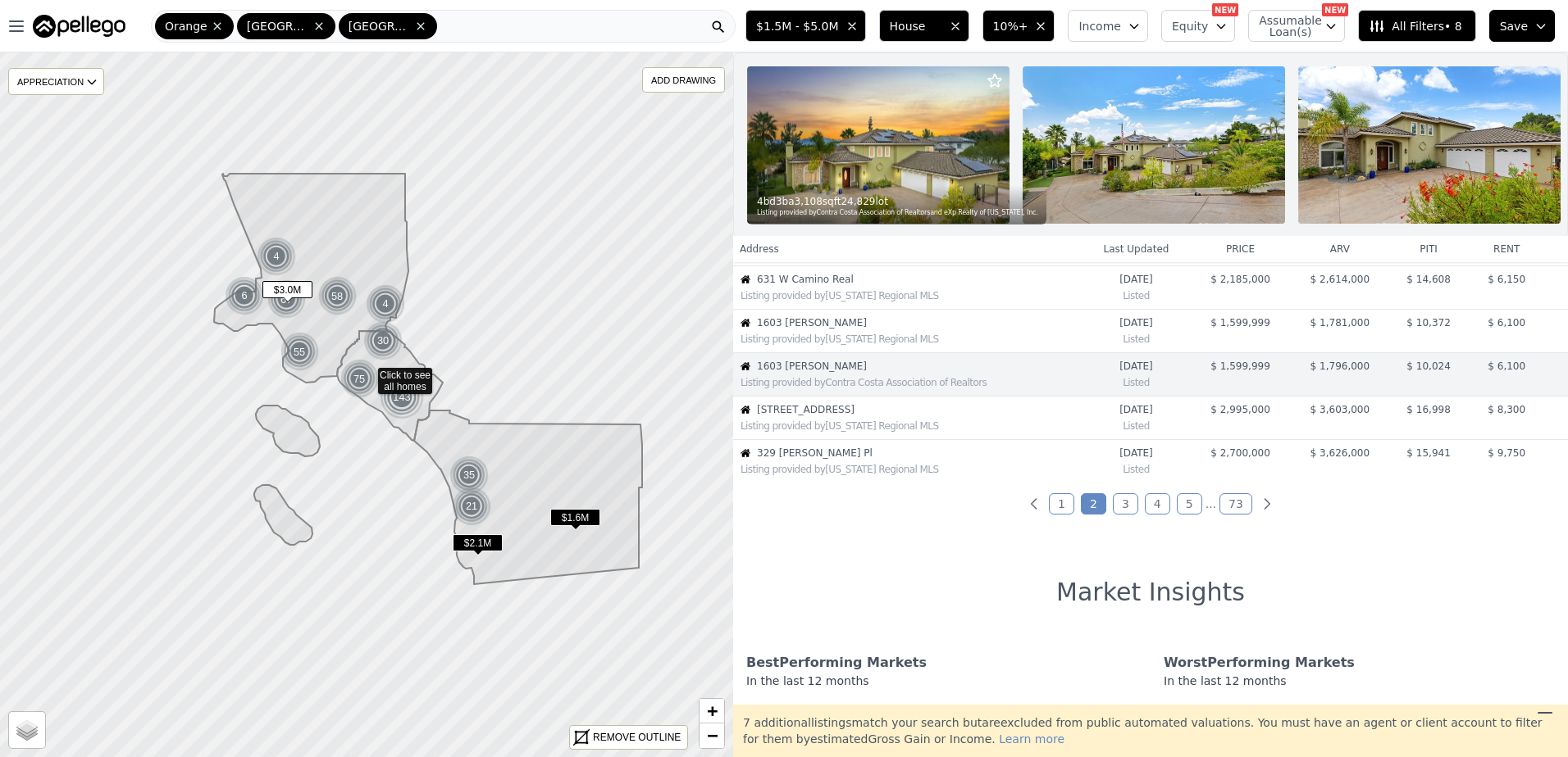
click at [846, 417] on span "[STREET_ADDRESS]" at bounding box center [918, 410] width 324 height 13
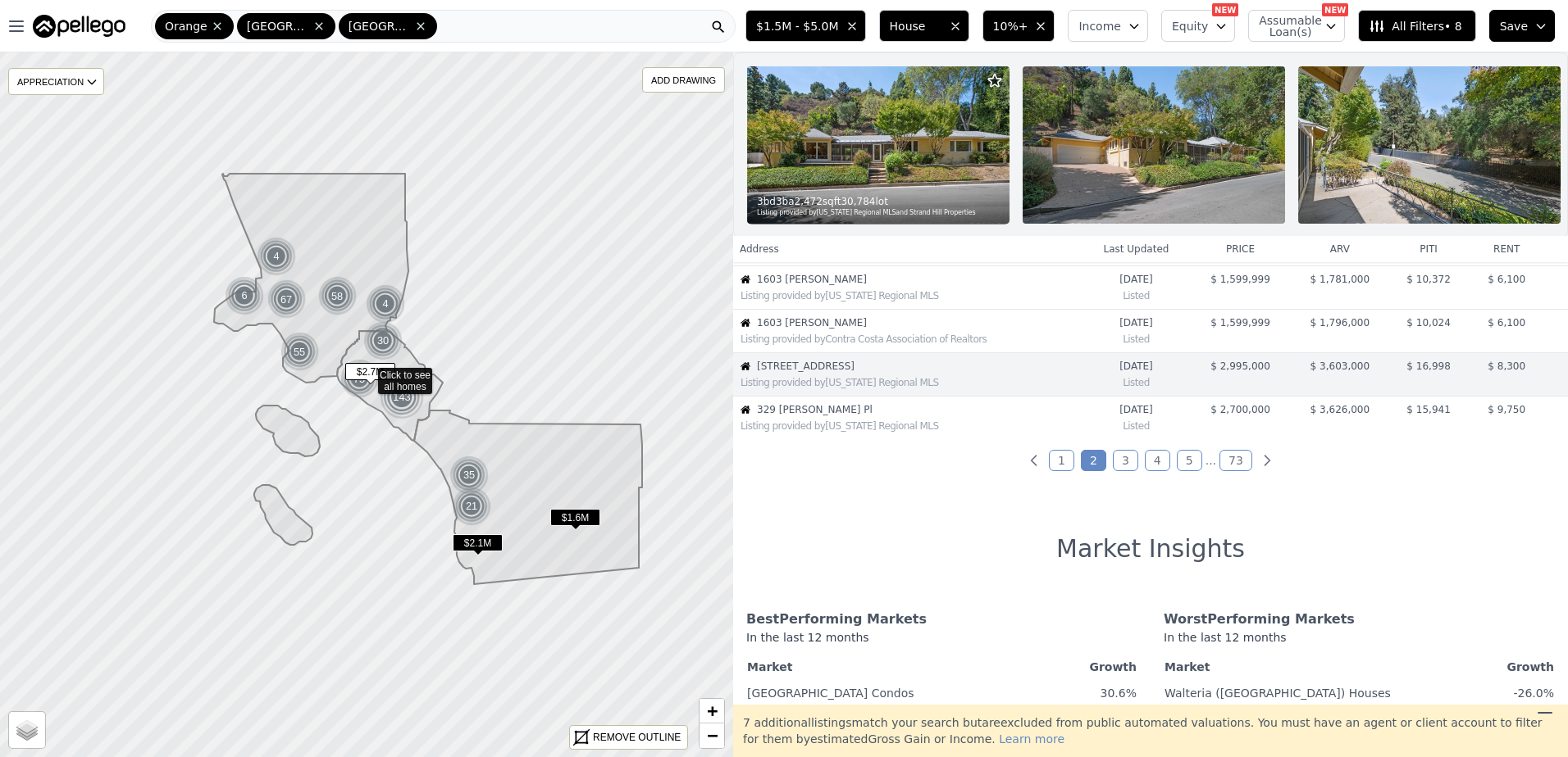
click at [846, 417] on span "329 [PERSON_NAME] Pl" at bounding box center [918, 410] width 324 height 13
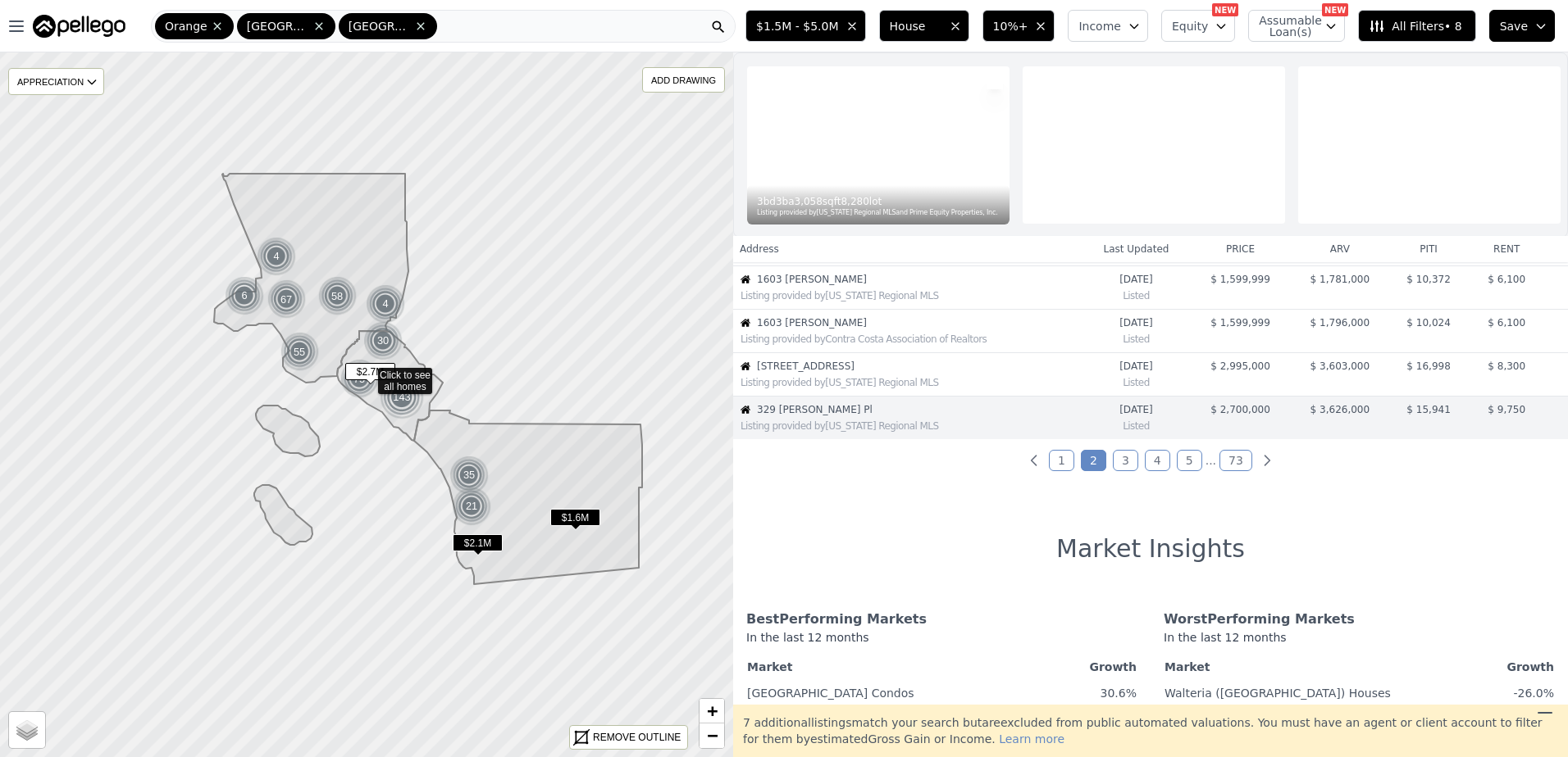
scroll to position [433, 0]
